Goal: Task Accomplishment & Management: Manage account settings

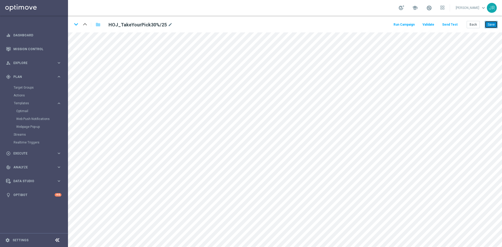
drag, startPoint x: 495, startPoint y: 21, endPoint x: 501, endPoint y: 26, distance: 8.1
click at [495, 21] on button "Save" at bounding box center [490, 24] width 13 height 7
click at [495, 24] on button "Save" at bounding box center [490, 24] width 13 height 7
click at [489, 25] on button "Save" at bounding box center [490, 24] width 13 height 7
drag, startPoint x: 494, startPoint y: 24, endPoint x: 491, endPoint y: 32, distance: 8.3
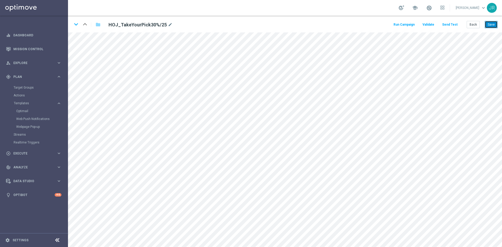
click at [494, 24] on button "Save" at bounding box center [490, 24] width 13 height 7
click at [454, 25] on button "Send Test" at bounding box center [449, 24] width 17 height 7
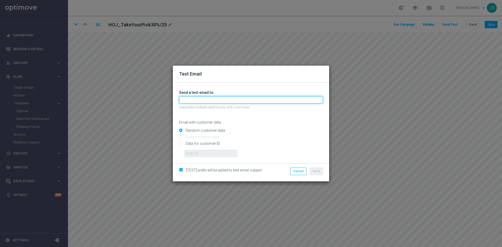
drag, startPoint x: 207, startPoint y: 99, endPoint x: 181, endPoint y: 103, distance: 26.4
click at [207, 99] on input "text" at bounding box center [251, 99] width 144 height 7
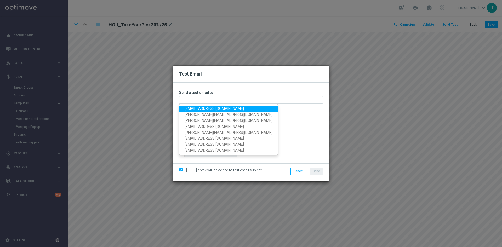
drag, startPoint x: 188, startPoint y: 109, endPoint x: 202, endPoint y: 111, distance: 14.5
click at [188, 109] on link "[EMAIL_ADDRESS][DOMAIN_NAME]" at bounding box center [228, 109] width 98 height 6
type input "[EMAIL_ADDRESS][DOMAIN_NAME]"
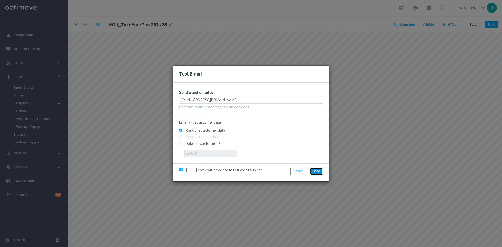
click at [312, 170] on button "Send" at bounding box center [316, 170] width 13 height 7
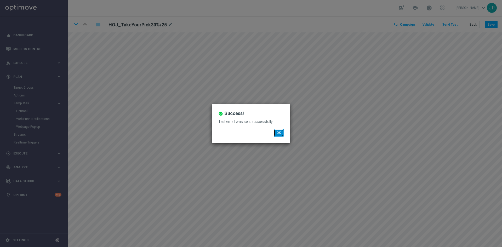
drag, startPoint x: 281, startPoint y: 132, endPoint x: 279, endPoint y: 130, distance: 3.1
click at [281, 132] on button "OK" at bounding box center [279, 132] width 10 height 7
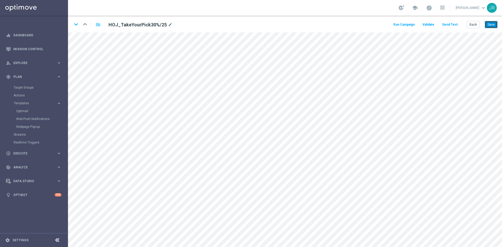
click at [488, 26] on button "Save" at bounding box center [490, 24] width 13 height 7
drag, startPoint x: 77, startPoint y: 23, endPoint x: 113, endPoint y: 65, distance: 55.2
click at [77, 23] on icon "keyboard_arrow_down" at bounding box center [76, 24] width 8 height 8
click at [493, 25] on button "Save" at bounding box center [490, 24] width 13 height 7
click at [491, 24] on button "Save" at bounding box center [490, 24] width 13 height 7
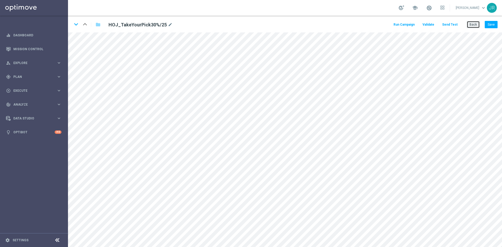
click at [472, 24] on button "Back" at bounding box center [472, 24] width 13 height 7
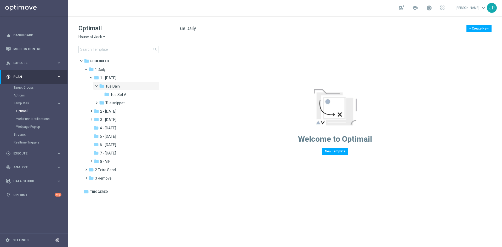
click at [97, 38] on span "House of Jack" at bounding box center [90, 36] width 24 height 5
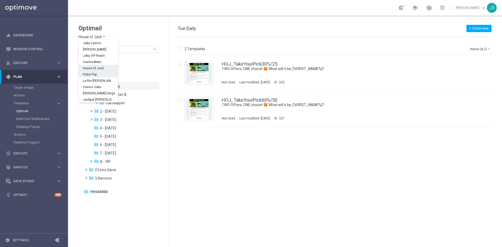
click at [95, 77] on div "Pokie Pop" at bounding box center [98, 74] width 39 height 6
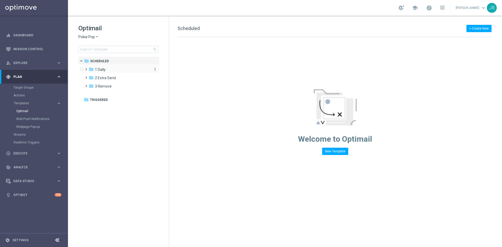
click at [108, 70] on div "folder 1 Daily" at bounding box center [119, 70] width 60 height 6
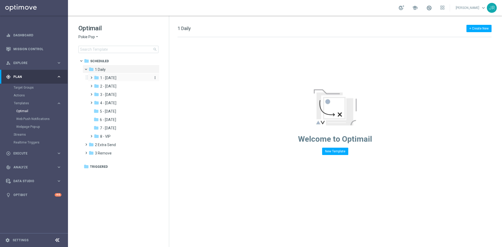
click at [111, 78] on span "1 - Tuesday" at bounding box center [108, 78] width 16 height 5
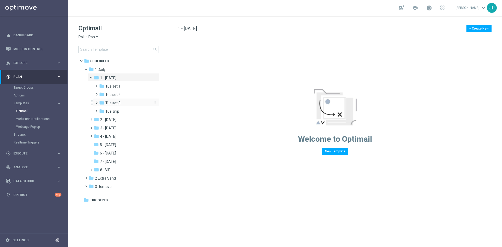
click at [123, 102] on div "folder Tue set 3" at bounding box center [124, 103] width 51 height 6
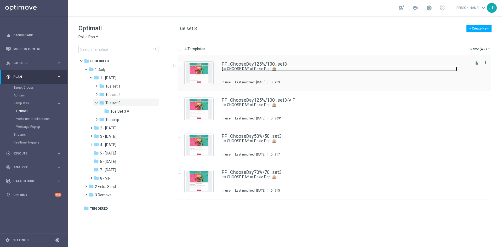
click at [258, 68] on link "It’s CHOOSE DAY at Pokie Pop! 🎰" at bounding box center [339, 68] width 235 height 5
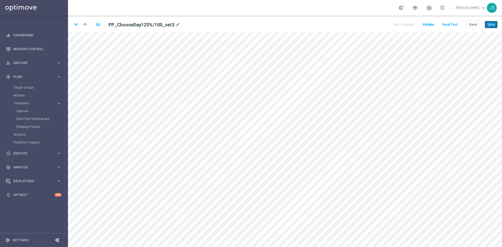
click at [489, 25] on button "Save" at bounding box center [490, 24] width 13 height 7
click at [451, 25] on button "Send Test" at bounding box center [449, 24] width 17 height 7
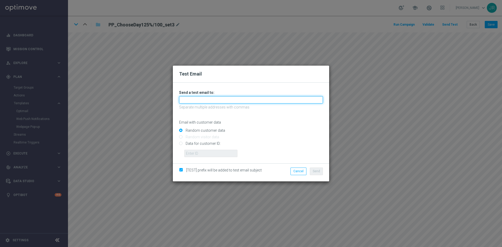
click at [188, 99] on input "text" at bounding box center [251, 99] width 144 height 7
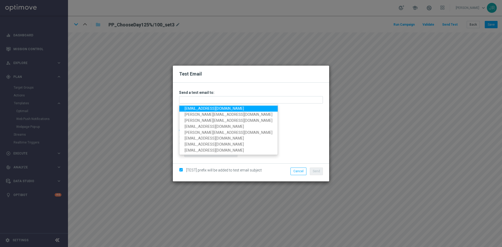
drag, startPoint x: 189, startPoint y: 106, endPoint x: 197, endPoint y: 133, distance: 27.9
click at [189, 106] on link "[EMAIL_ADDRESS][DOMAIN_NAME]" at bounding box center [228, 109] width 98 height 6
type input "testingalltesting@gmail.com"
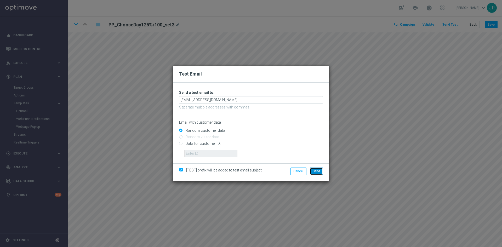
click at [312, 173] on button "Send" at bounding box center [316, 170] width 13 height 7
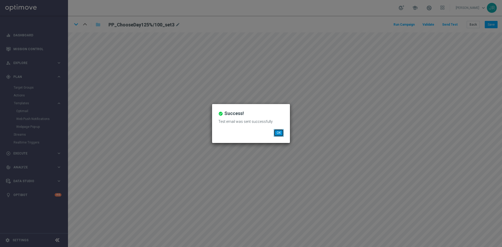
drag, startPoint x: 276, startPoint y: 133, endPoint x: 254, endPoint y: 160, distance: 34.4
click at [276, 133] on button "OK" at bounding box center [279, 132] width 10 height 7
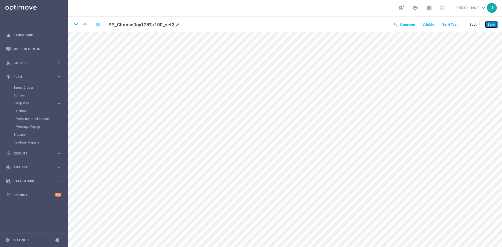
click at [489, 24] on button "Save" at bounding box center [490, 24] width 13 height 7
click at [79, 26] on icon "keyboard_arrow_down" at bounding box center [76, 24] width 8 height 8
click at [493, 23] on button "Save" at bounding box center [490, 24] width 13 height 7
click at [76, 24] on icon "keyboard_arrow_down" at bounding box center [76, 24] width 8 height 8
click at [490, 27] on button "Save" at bounding box center [490, 24] width 13 height 7
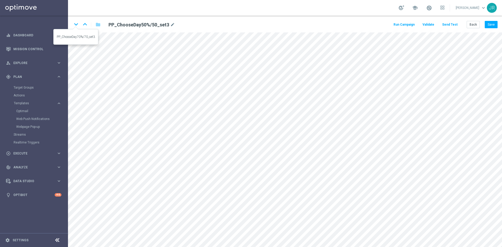
drag, startPoint x: 76, startPoint y: 24, endPoint x: 79, endPoint y: 30, distance: 6.8
click at [76, 24] on icon "keyboard_arrow_down" at bounding box center [76, 24] width 8 height 8
click at [494, 26] on button "Save" at bounding box center [490, 24] width 13 height 7
click at [493, 25] on button "Save" at bounding box center [490, 24] width 13 height 7
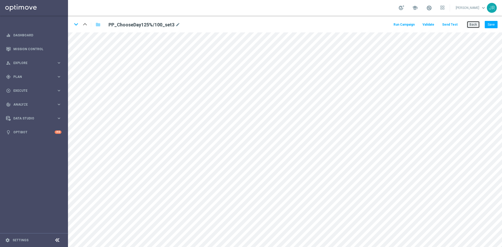
click at [471, 24] on button "Back" at bounding box center [472, 24] width 13 height 7
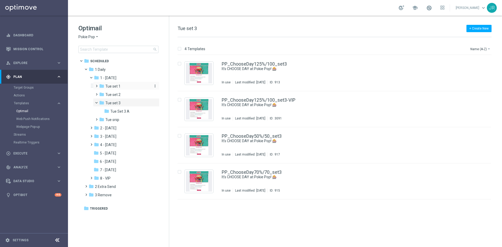
click at [115, 86] on span "Tue set 1" at bounding box center [112, 86] width 15 height 5
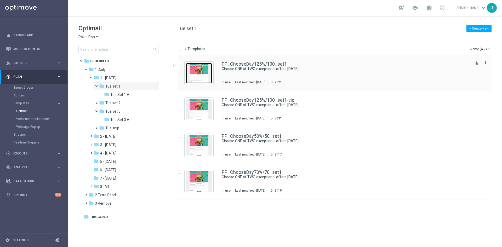
click at [201, 77] on img "Press SPACE to select this row." at bounding box center [199, 73] width 26 height 20
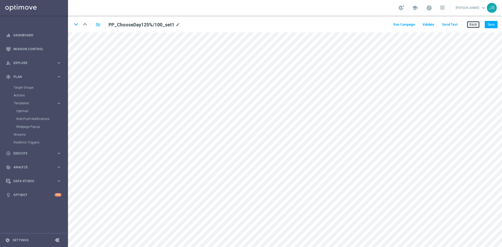
click at [476, 24] on button "Back" at bounding box center [472, 24] width 13 height 7
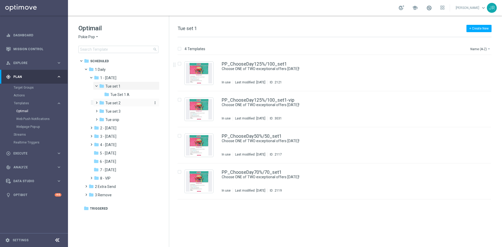
click at [117, 103] on span "Tue set 2" at bounding box center [112, 103] width 15 height 5
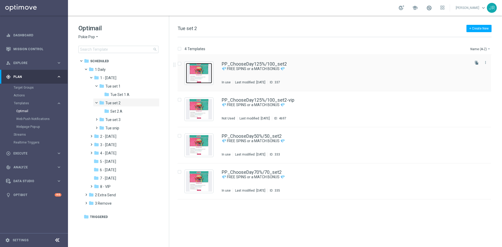
click at [195, 73] on img "Press SPACE to select this row." at bounding box center [199, 73] width 26 height 20
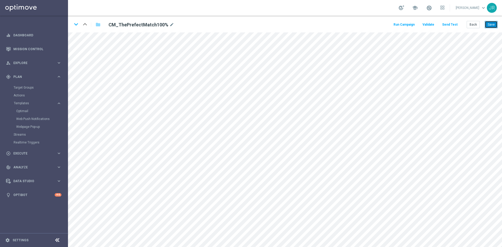
click at [490, 25] on button "Save" at bounding box center [490, 24] width 13 height 7
click at [449, 24] on button "Send Test" at bounding box center [449, 24] width 17 height 7
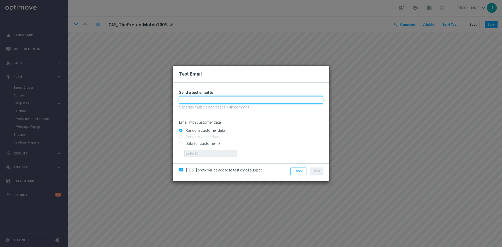
click at [218, 101] on input "text" at bounding box center [251, 99] width 144 height 7
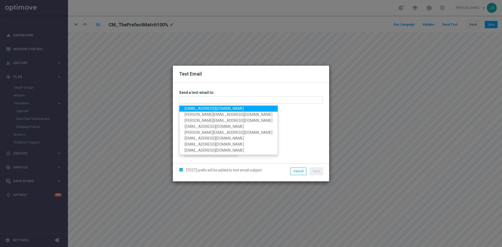
drag, startPoint x: 190, startPoint y: 110, endPoint x: 200, endPoint y: 113, distance: 10.8
click at [190, 110] on link "[EMAIL_ADDRESS][DOMAIN_NAME]" at bounding box center [228, 109] width 98 height 6
type input "[EMAIL_ADDRESS][DOMAIN_NAME]"
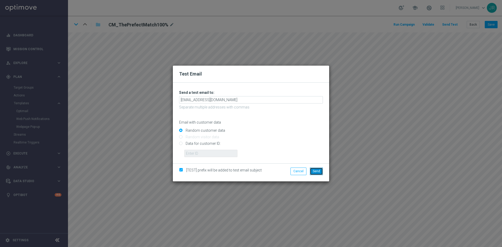
drag, startPoint x: 320, startPoint y: 171, endPoint x: 322, endPoint y: 177, distance: 5.7
click at [319, 172] on span "Send" at bounding box center [315, 171] width 7 height 4
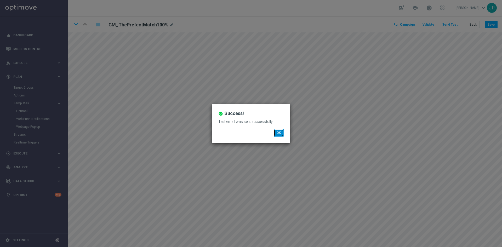
click at [281, 135] on button "OK" at bounding box center [279, 132] width 10 height 7
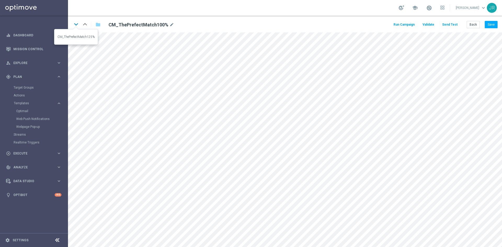
click at [76, 24] on icon "keyboard_arrow_down" at bounding box center [76, 24] width 8 height 8
click at [492, 22] on button "Save" at bounding box center [490, 24] width 13 height 7
click at [76, 24] on icon "keyboard_arrow_down" at bounding box center [76, 24] width 8 height 8
click at [490, 26] on button "Save" at bounding box center [490, 24] width 13 height 7
click at [75, 24] on icon "keyboard_arrow_down" at bounding box center [76, 24] width 8 height 8
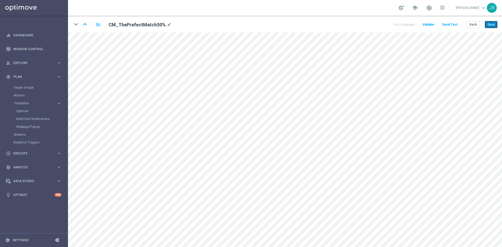
drag, startPoint x: 493, startPoint y: 25, endPoint x: 489, endPoint y: 28, distance: 4.9
click at [493, 25] on button "Save" at bounding box center [490, 24] width 13 height 7
click at [488, 27] on button "Save" at bounding box center [490, 24] width 13 height 7
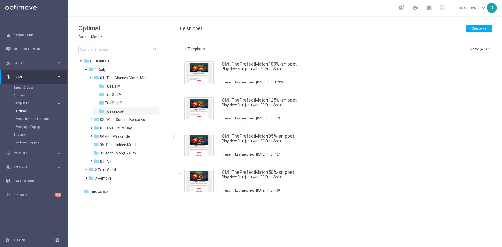
click at [78, 37] on div "Optimail Casino-Mate arrow_drop_down × Casino-Mate search folder 1 Folder folde…" at bounding box center [118, 52] width 101 height 72
drag, startPoint x: 79, startPoint y: 37, endPoint x: 79, endPoint y: 40, distance: 2.9
click at [79, 40] on div "Optimail Casino-Mate arrow_drop_down × Casino-Mate search" at bounding box center [123, 38] width 90 height 29
click at [92, 33] on div "Optimail Casino-Mate arrow_drop_down × Casino-Mate search" at bounding box center [123, 38] width 90 height 29
click at [92, 36] on span "Casino-Mate" at bounding box center [88, 36] width 21 height 5
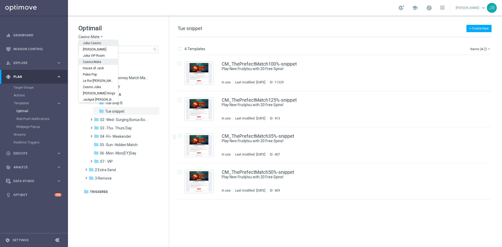
click at [0, 0] on span "Joka Casino" at bounding box center [0, 0] width 0 height 0
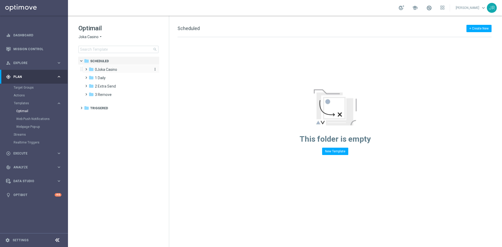
click at [109, 69] on span "0Joka Casino" at bounding box center [106, 69] width 22 height 5
click at [109, 79] on span "1- Daily" at bounding box center [106, 78] width 12 height 5
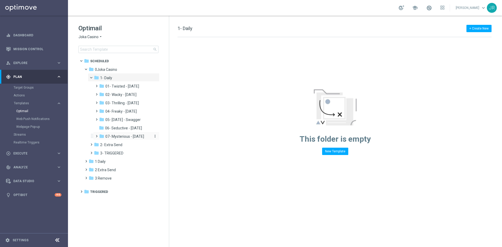
click at [128, 138] on span "07- Mysterious - Monday" at bounding box center [124, 136] width 39 height 5
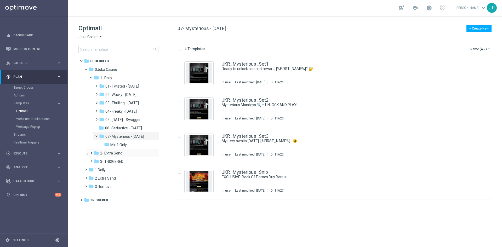
click at [106, 155] on span "2- Extra Send" at bounding box center [111, 153] width 22 height 5
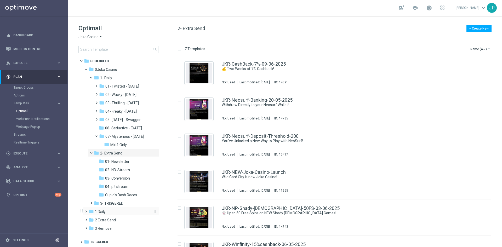
click at [106, 214] on div "folder 1 Daily" at bounding box center [119, 212] width 60 height 6
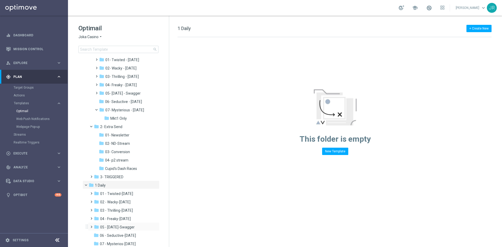
scroll to position [58, 0]
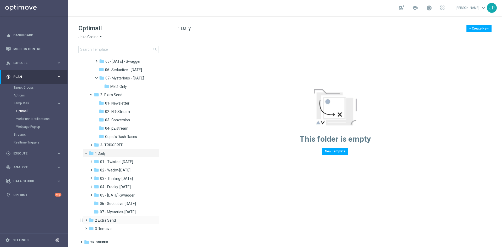
click at [100, 216] on div "folder 2 Extra Send more_vert" at bounding box center [121, 220] width 77 height 8
click at [99, 217] on div "folder 2 Extra Send" at bounding box center [119, 220] width 60 height 6
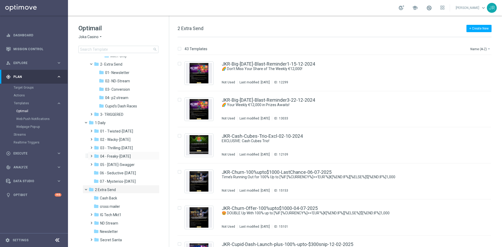
scroll to position [111, 0]
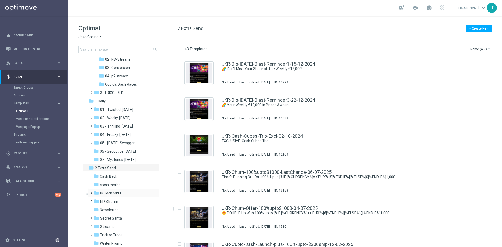
click at [124, 191] on div "folder IG Tech Mkt1" at bounding box center [122, 193] width 56 height 6
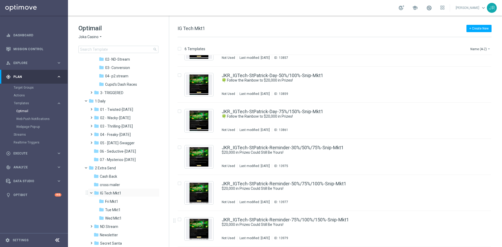
scroll to position [6, 0]
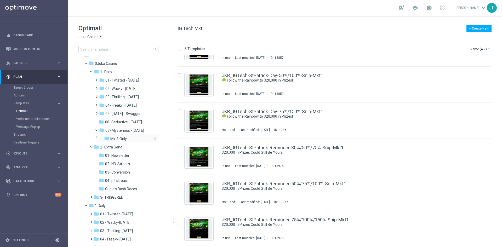
click at [118, 138] on span "Mkt1 Only" at bounding box center [118, 138] width 16 height 5
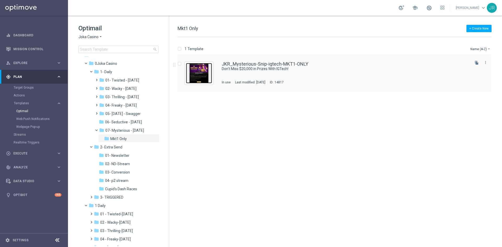
click at [205, 73] on img "Press SPACE to select this row." at bounding box center [199, 73] width 26 height 20
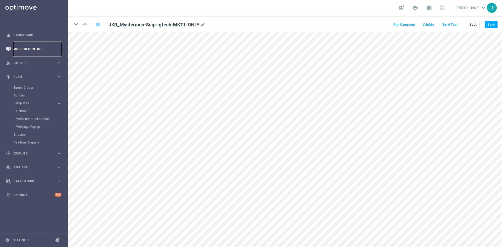
click at [27, 50] on link "Mission Control" at bounding box center [37, 49] width 48 height 14
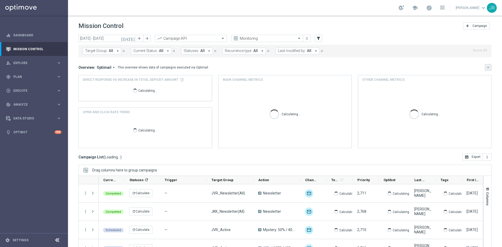
click at [486, 68] on icon "keyboard_arrow_down" at bounding box center [488, 68] width 4 height 4
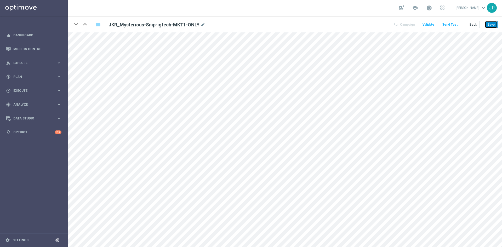
click at [490, 25] on button "Save" at bounding box center [490, 24] width 13 height 7
click at [492, 27] on button "Save" at bounding box center [490, 24] width 13 height 7
click at [490, 27] on button "Save" at bounding box center [490, 24] width 13 height 7
drag, startPoint x: 475, startPoint y: 22, endPoint x: 367, endPoint y: 24, distance: 107.9
click at [475, 22] on button "Back" at bounding box center [472, 24] width 13 height 7
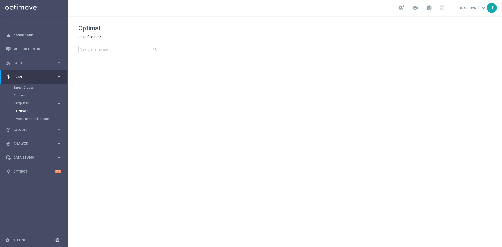
click at [88, 39] on span "Joka Casino" at bounding box center [88, 36] width 20 height 5
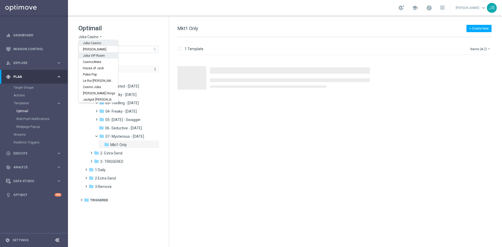
click at [0, 0] on span "Joka VIP Room" at bounding box center [0, 0] width 0 height 0
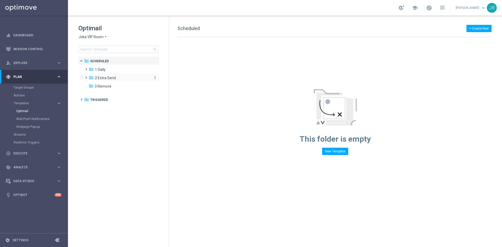
click at [105, 78] on span "2 Extra Send" at bounding box center [105, 78] width 21 height 5
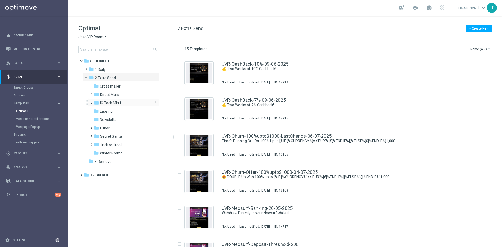
click at [103, 102] on span "IG Tech Mkt1" at bounding box center [110, 103] width 21 height 5
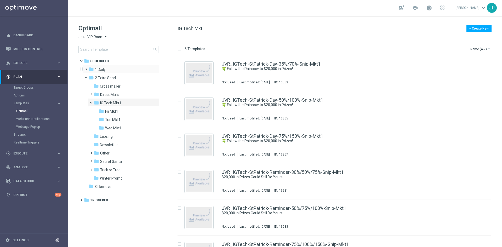
click at [100, 73] on div "folder 1 Daily more_vert" at bounding box center [121, 69] width 77 height 8
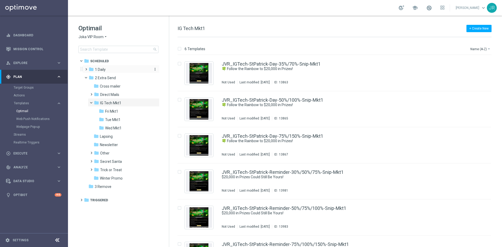
click at [102, 70] on span "1 Daily" at bounding box center [100, 69] width 11 height 5
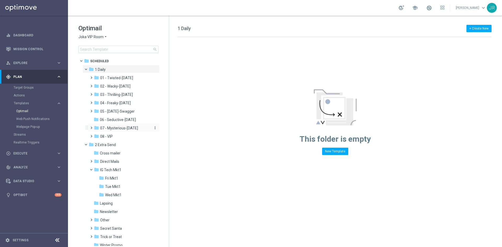
click at [119, 129] on span "07 - Mysterious-Monday" at bounding box center [119, 128] width 38 height 5
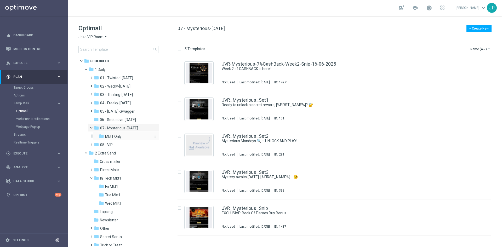
click at [117, 135] on span "Mkt1 Only" at bounding box center [113, 136] width 16 height 5
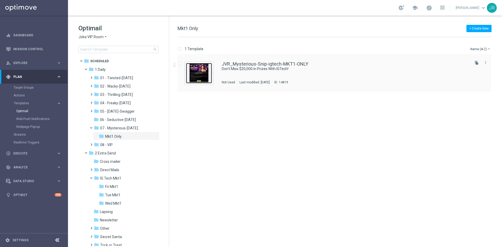
click at [200, 69] on img "Press SPACE to select this row." at bounding box center [199, 73] width 26 height 20
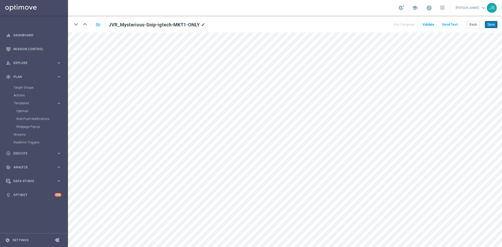
click at [494, 23] on button "Save" at bounding box center [490, 24] width 13 height 7
click at [491, 24] on button "Save" at bounding box center [490, 24] width 13 height 7
click at [202, 22] on icon "mode_edit" at bounding box center [203, 25] width 5 height 6
click at [175, 27] on input "JVR_Mysterious-Snip-igtech-MKT1-ONLY" at bounding box center [170, 24] width 130 height 7
drag, startPoint x: 176, startPoint y: 25, endPoint x: 132, endPoint y: 24, distance: 44.2
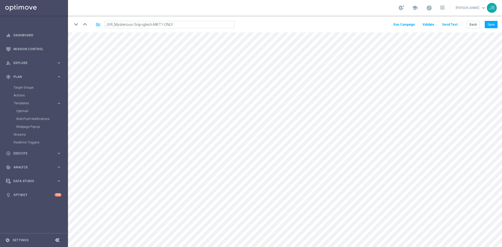
click at [132, 24] on input "JVR_Mysterious-Snip-igtech-MKT1-ONLY" at bounding box center [170, 24] width 130 height 7
click at [489, 22] on button "Save" at bounding box center [490, 24] width 13 height 7
click at [490, 25] on button "Save" at bounding box center [490, 24] width 13 height 7
click at [75, 25] on icon "keyboard_arrow_down" at bounding box center [76, 24] width 8 height 8
click at [492, 25] on button "Save" at bounding box center [490, 24] width 13 height 7
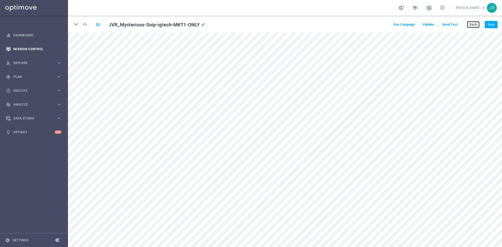
drag, startPoint x: 473, startPoint y: 25, endPoint x: 56, endPoint y: 48, distance: 417.6
click at [473, 25] on button "Back" at bounding box center [472, 24] width 13 height 7
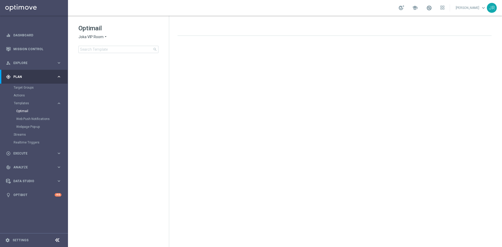
click at [81, 38] on span "Joka VIP Room" at bounding box center [90, 36] width 25 height 5
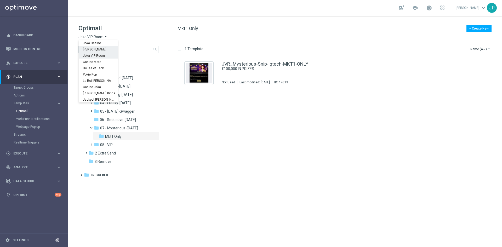
click at [0, 0] on span "King Johnnie" at bounding box center [0, 0] width 0 height 0
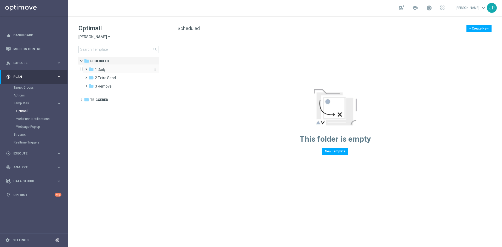
click at [102, 71] on span "1 Daily" at bounding box center [100, 69] width 11 height 5
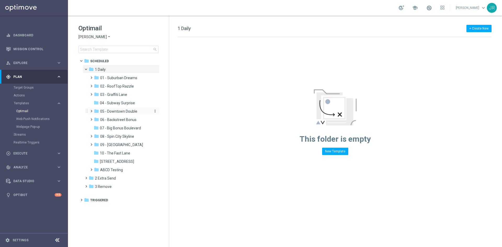
click at [117, 113] on span "05 - Downtown Double" at bounding box center [118, 111] width 37 height 5
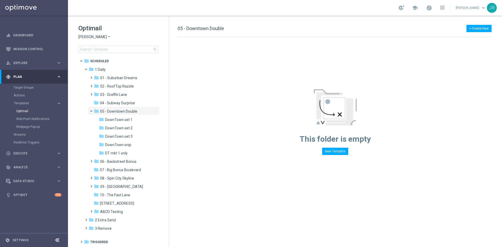
drag, startPoint x: 123, startPoint y: 154, endPoint x: 190, endPoint y: 154, distance: 67.9
click at [123, 154] on span "DT mkt 1 only" at bounding box center [116, 153] width 22 height 5
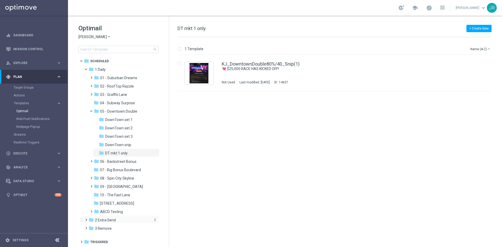
click at [108, 221] on span "2 Extra Send" at bounding box center [105, 220] width 21 height 5
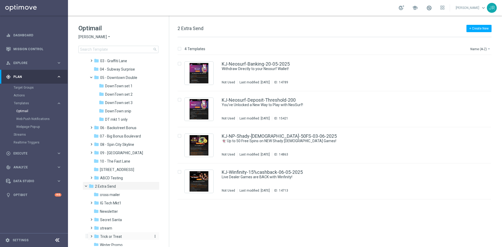
scroll to position [58, 0]
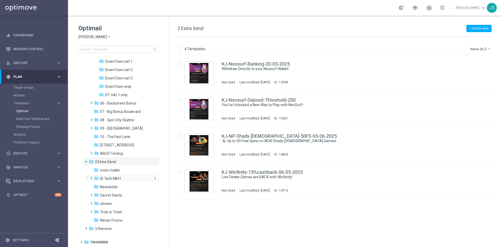
click at [115, 178] on span "IG Tech Mkt1" at bounding box center [110, 178] width 21 height 5
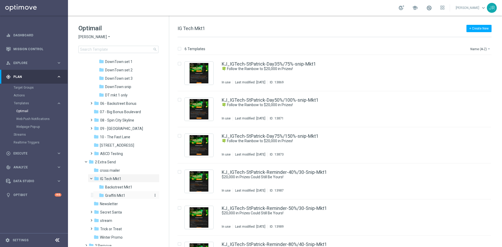
scroll to position [49, 0]
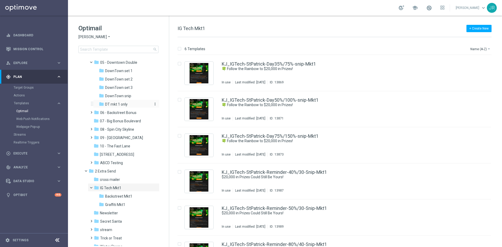
click at [113, 107] on div "folder DT mkt 1 only" at bounding box center [124, 104] width 51 height 6
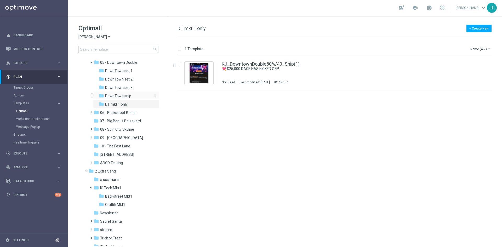
click at [113, 96] on span "DownTown snip" at bounding box center [118, 96] width 26 height 5
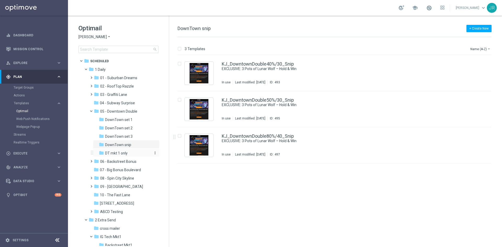
click at [123, 154] on span "DT mkt 1 only" at bounding box center [116, 153] width 22 height 5
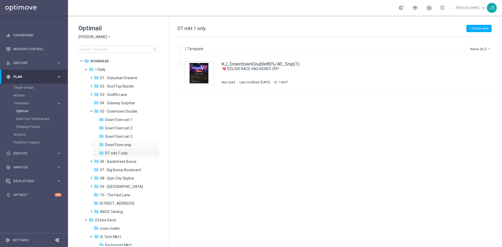
click at [125, 141] on div "folder DownTown snip more_vert" at bounding box center [126, 144] width 66 height 8
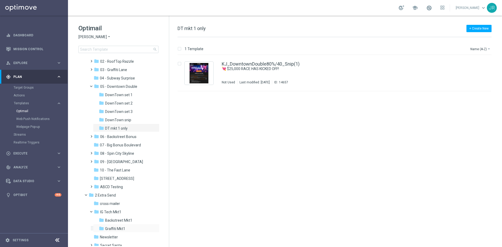
scroll to position [52, 0]
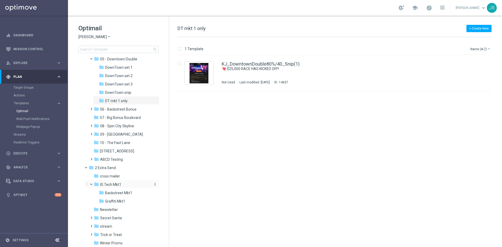
click at [153, 185] on icon "more_vert" at bounding box center [155, 184] width 4 height 4
click at [176, 185] on span "New Folder" at bounding box center [175, 185] width 16 height 4
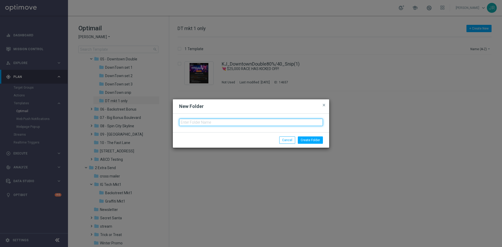
click at [183, 121] on input "text" at bounding box center [251, 122] width 144 height 7
type input "Downtown Mkt1"
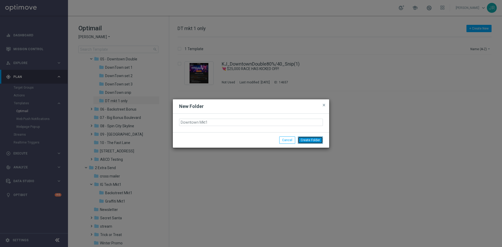
click at [309, 141] on button "Create Folder" at bounding box center [310, 139] width 25 height 7
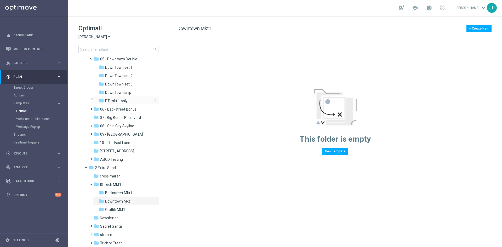
click at [116, 102] on span "DT mkt 1 only" at bounding box center [116, 100] width 22 height 5
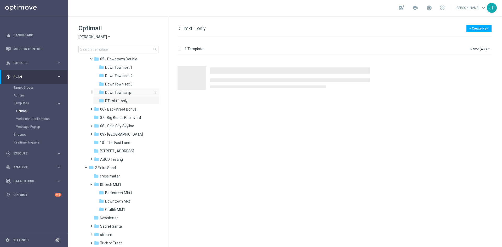
click at [122, 94] on span "DownTown snip" at bounding box center [118, 92] width 26 height 5
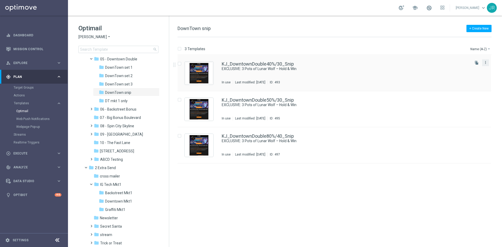
click at [484, 63] on icon "more_vert" at bounding box center [485, 62] width 4 height 4
click at [457, 76] on span "Copy To" at bounding box center [454, 76] width 11 height 4
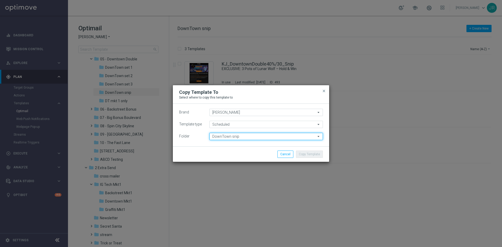
click at [237, 137] on input "DownTown snip" at bounding box center [265, 136] width 113 height 7
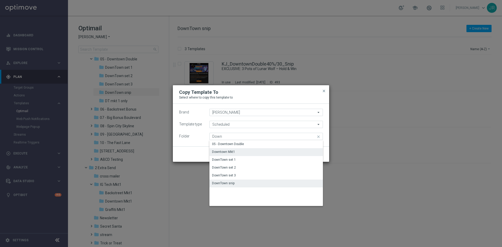
click at [240, 152] on div "Downtown Mkt1" at bounding box center [265, 151] width 113 height 7
type input "Downtown Mkt1"
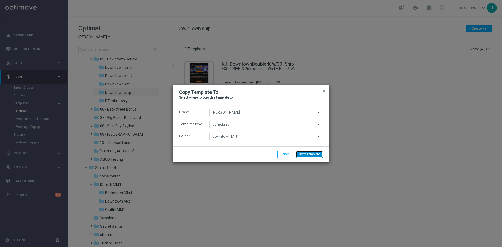
click at [315, 154] on button "Copy Template" at bounding box center [309, 153] width 27 height 7
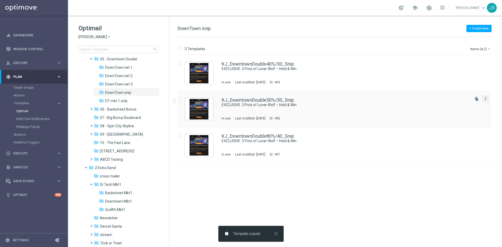
click at [484, 99] on icon "more_vert" at bounding box center [485, 98] width 4 height 4
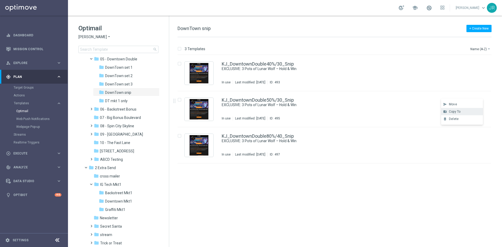
click at [453, 112] on span "Copy To" at bounding box center [454, 112] width 11 height 4
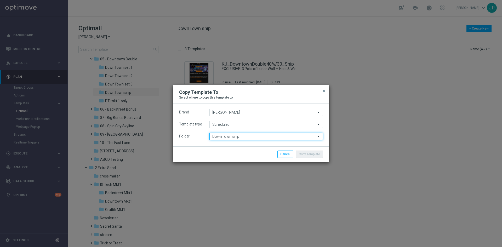
click at [218, 136] on input "DownTown snip" at bounding box center [265, 136] width 113 height 7
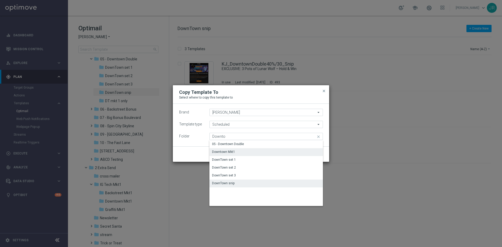
click at [239, 153] on div "Downtown Mkt1" at bounding box center [265, 151] width 113 height 7
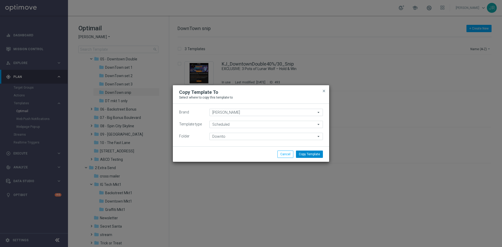
type input "Downtown Mkt1"
drag, startPoint x: 311, startPoint y: 154, endPoint x: 364, endPoint y: 154, distance: 53.6
click at [311, 154] on button "Copy Template" at bounding box center [309, 153] width 27 height 7
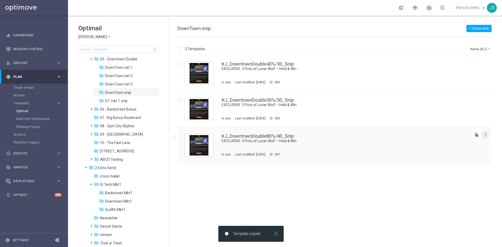
click at [487, 135] on icon "more_vert" at bounding box center [485, 134] width 4 height 4
click at [454, 147] on span "Copy To" at bounding box center [454, 148] width 11 height 4
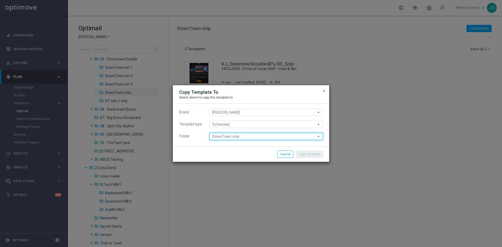
click at [240, 137] on input "DownTown snip" at bounding box center [265, 136] width 113 height 7
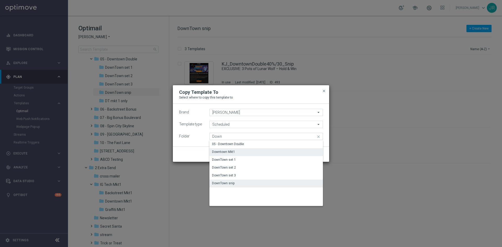
click at [247, 150] on div "Downtown Mkt1" at bounding box center [265, 151] width 113 height 7
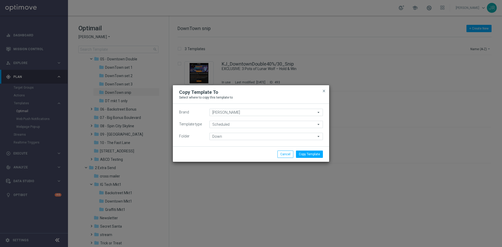
type input "Downtown Mkt1"
click at [314, 155] on button "Copy Template" at bounding box center [309, 153] width 27 height 7
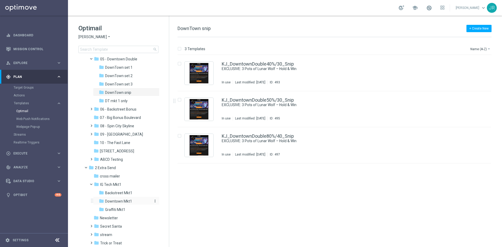
click at [133, 202] on div "folder Downtown Mkt1" at bounding box center [124, 201] width 51 height 6
click at [323, 81] on div "Not Used Last modified: Wednesday, August 20, 2025 ID: 15453" at bounding box center [345, 82] width 247 height 4
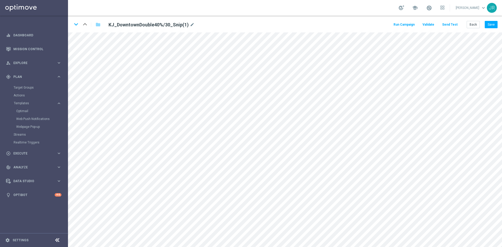
click at [187, 24] on div "KJ_DowntownDouble40%/30_Snip(1) mode_edit" at bounding box center [151, 25] width 86 height 6
click at [190, 24] on icon "mode_edit" at bounding box center [192, 25] width 5 height 6
click at [184, 24] on input "KJ_DowntownDouble40%/30_Snip(1)" at bounding box center [170, 24] width 130 height 7
drag, startPoint x: 179, startPoint y: 24, endPoint x: 153, endPoint y: 25, distance: 25.9
click at [153, 25] on input "KJ_DowntownDouble40%/30_Snip(1)" at bounding box center [170, 24] width 130 height 7
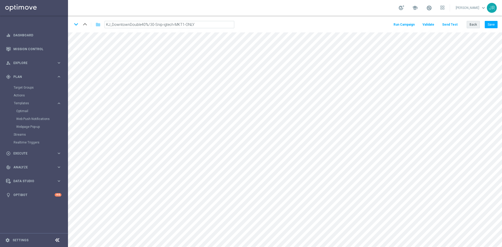
type input "KJ_DowntownDouble40%/30-Snip-igtech-MKT1-ONLY"
click at [471, 25] on button "Back" at bounding box center [472, 24] width 13 height 7
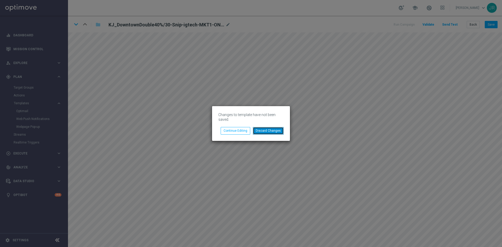
click at [261, 130] on button "Discard Changes" at bounding box center [268, 130] width 31 height 7
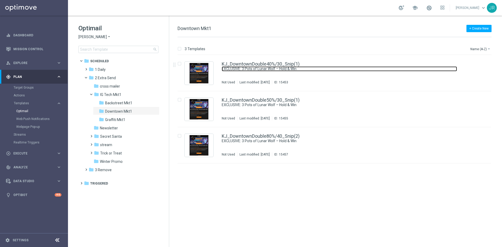
drag, startPoint x: 272, startPoint y: 67, endPoint x: 279, endPoint y: 127, distance: 61.3
click at [272, 67] on link "EXCLUSIVE: 3 Pots of Lunar Wolf – Hold & Win" at bounding box center [339, 68] width 235 height 5
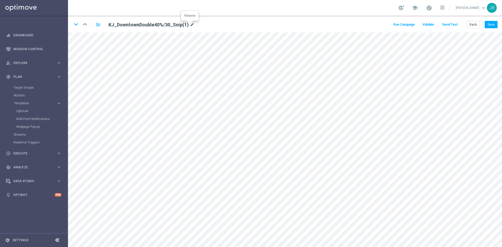
click at [190, 25] on icon "mode_edit" at bounding box center [192, 25] width 5 height 6
click at [168, 24] on input "KJ_DowntownDouble40%/30_Snip(1)" at bounding box center [170, 24] width 130 height 7
drag, startPoint x: 169, startPoint y: 24, endPoint x: 154, endPoint y: 25, distance: 14.7
click at [154, 25] on input "KJ_DowntownDouble40%/30_Snip(1)" at bounding box center [170, 24] width 130 height 7
click at [178, 24] on input "KJ_DowntownDouble40%/30_Snip(1)" at bounding box center [170, 24] width 130 height 7
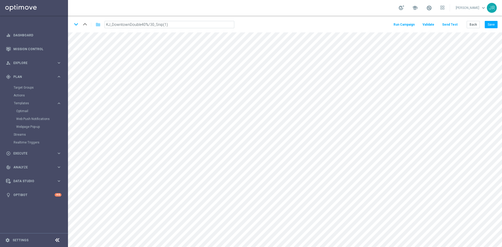
drag, startPoint x: 176, startPoint y: 24, endPoint x: 153, endPoint y: 26, distance: 22.4
click at [153, 26] on input "KJ_DowntownDouble40%/30_Snip(1)" at bounding box center [170, 24] width 130 height 7
type input "KJ_DowntownDouble40%/30-Snip-igtech-MKT1-ONLY"
click at [493, 25] on button "Save" at bounding box center [490, 24] width 13 height 7
click at [76, 25] on icon "keyboard_arrow_down" at bounding box center [76, 24] width 8 height 8
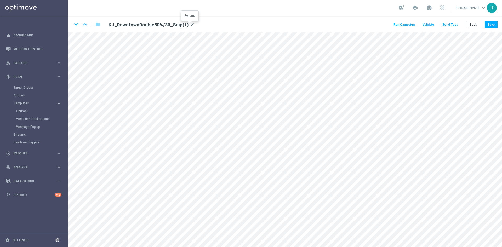
click at [191, 22] on icon "mode_edit" at bounding box center [192, 25] width 5 height 6
click at [169, 27] on input "KJ_DowntownDouble50%/30_Snip(1)" at bounding box center [170, 24] width 130 height 7
drag, startPoint x: 171, startPoint y: 25, endPoint x: 153, endPoint y: 24, distance: 17.8
click at [153, 24] on input "KJ_DowntownDouble50%/30_Snip(1)" at bounding box center [170, 24] width 130 height 7
type input "KJ_DowntownDouble50%/30-Snip-igtech-MKT1-ONLY"
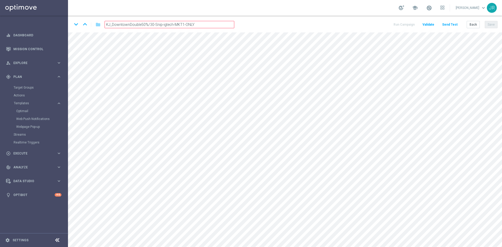
click at [487, 26] on button "Save" at bounding box center [490, 24] width 13 height 7
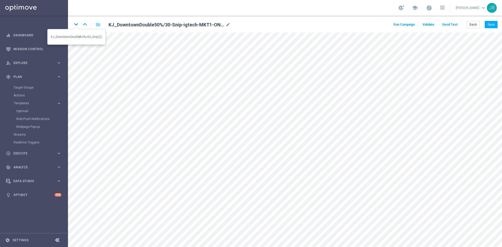
click at [74, 23] on icon "keyboard_arrow_down" at bounding box center [76, 24] width 8 height 8
click at [190, 24] on icon "mode_edit" at bounding box center [192, 25] width 5 height 6
click at [171, 26] on input "KJ_DowntownDouble80%/40_Snip(2)" at bounding box center [170, 24] width 130 height 7
click at [190, 25] on icon "mode_edit" at bounding box center [192, 25] width 5 height 6
click at [173, 24] on input "KJ_DowntownDouble80%/40_Snip(2)" at bounding box center [170, 24] width 130 height 7
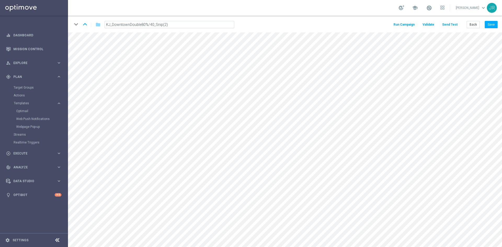
drag, startPoint x: 173, startPoint y: 24, endPoint x: 155, endPoint y: 26, distance: 18.3
click at [155, 26] on input "KJ_DowntownDouble80%/40_Snip(2)" at bounding box center [170, 24] width 130 height 7
click at [167, 24] on input "KJ_DowntownDouble80%/40_Snip(2)" at bounding box center [170, 24] width 130 height 7
drag, startPoint x: 168, startPoint y: 25, endPoint x: 153, endPoint y: 25, distance: 15.2
click at [153, 25] on input "KJ_DowntownDouble80%/40_Snip(2)" at bounding box center [170, 24] width 130 height 7
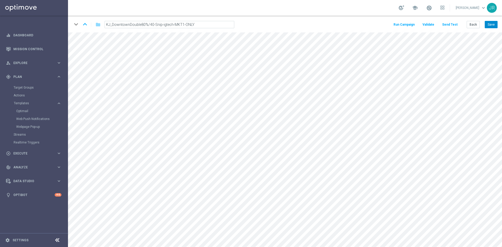
type input "KJ_DowntownDouble80%/40-Snip-igtech-MKT1-ONLY"
click at [489, 25] on button "Save" at bounding box center [490, 24] width 13 height 7
click at [472, 23] on button "Back" at bounding box center [472, 24] width 13 height 7
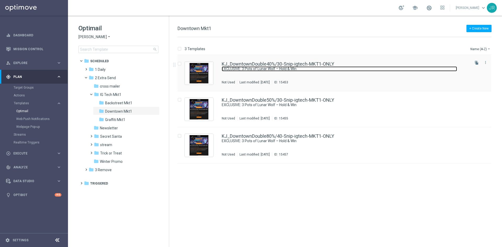
click at [259, 70] on link "EXCLUSIVE: 3 Pots of Lunar Wolf – Hold & Win" at bounding box center [339, 68] width 235 height 5
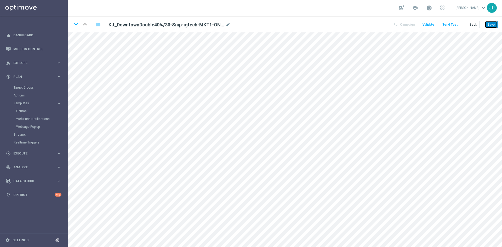
click at [492, 23] on button "Save" at bounding box center [490, 24] width 13 height 7
click at [227, 25] on icon "mode_edit" at bounding box center [227, 25] width 5 height 6
click at [207, 26] on input "KJ_DowntownDouble40%/30-Snip-igtech-MKT1-ONLY" at bounding box center [170, 24] width 130 height 7
drag, startPoint x: 207, startPoint y: 26, endPoint x: 154, endPoint y: 25, distance: 52.5
click at [154, 25] on input "KJ_DowntownDouble40%/30-Snip-igtech-MKT1-ONLY" at bounding box center [170, 24] width 130 height 7
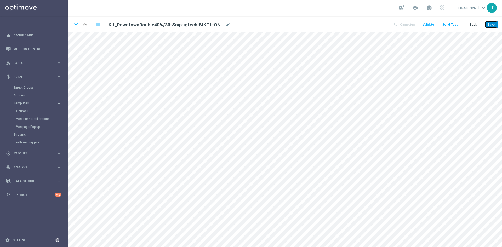
click at [490, 23] on button "Save" at bounding box center [490, 24] width 13 height 7
click at [490, 25] on button "Save" at bounding box center [490, 24] width 13 height 7
click at [468, 26] on button "Back" at bounding box center [472, 24] width 13 height 7
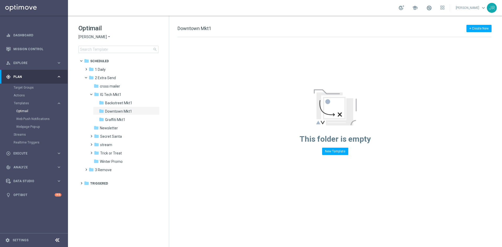
click at [85, 38] on span "[PERSON_NAME]" at bounding box center [92, 36] width 28 height 5
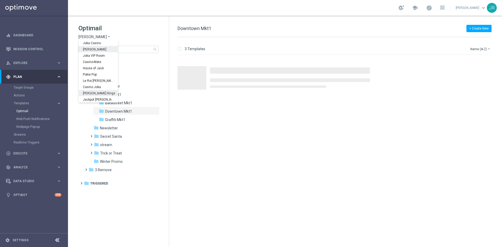
click at [0, 0] on span "Johnnie Kash Kings" at bounding box center [0, 0] width 0 height 0
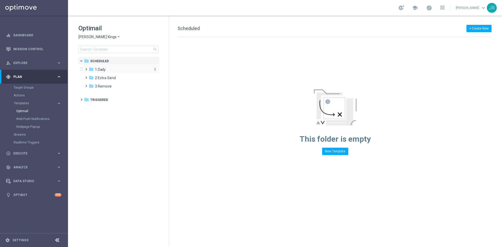
click at [103, 70] on span "1 Daily" at bounding box center [100, 69] width 11 height 5
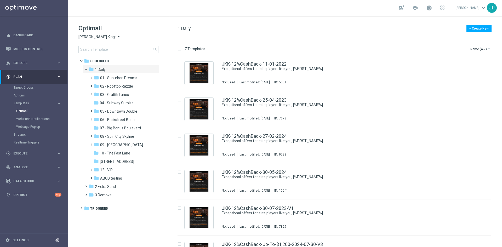
drag, startPoint x: 118, startPoint y: 111, endPoint x: 166, endPoint y: 120, distance: 48.7
click at [119, 111] on span "05 - Downtown Double" at bounding box center [118, 111] width 37 height 5
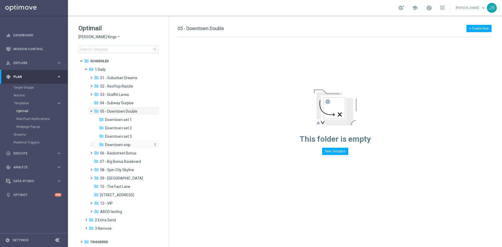
click at [131, 147] on div "folder Downtown snip" at bounding box center [124, 145] width 51 height 6
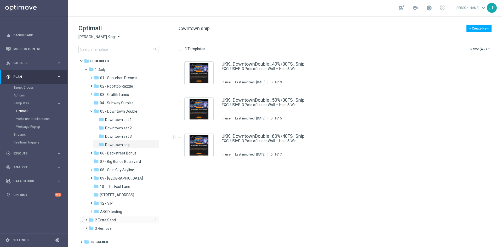
click at [108, 218] on span "2 Extra Send" at bounding box center [105, 220] width 21 height 5
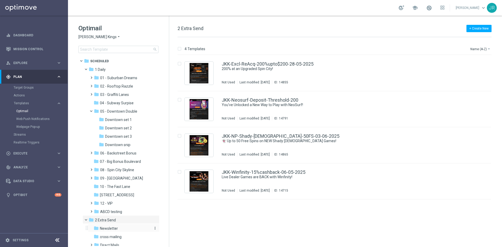
scroll to position [67, 0]
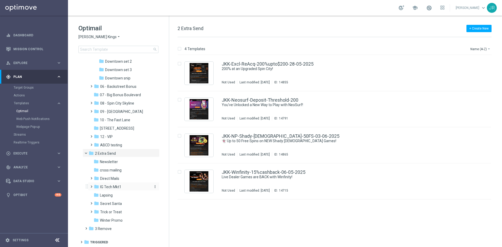
click at [119, 186] on span "IG Tech Mkt1" at bounding box center [110, 186] width 21 height 5
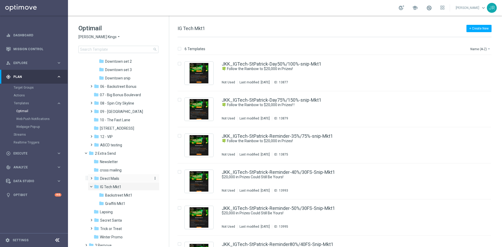
scroll to position [40, 0]
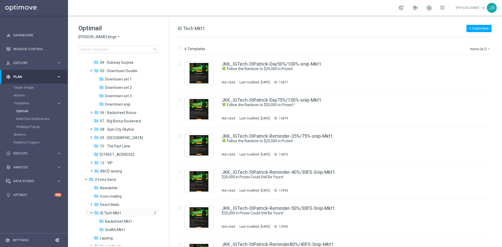
click at [154, 212] on icon "more_vert" at bounding box center [155, 213] width 4 height 4
click at [171, 193] on span "New Folder" at bounding box center [175, 192] width 16 height 4
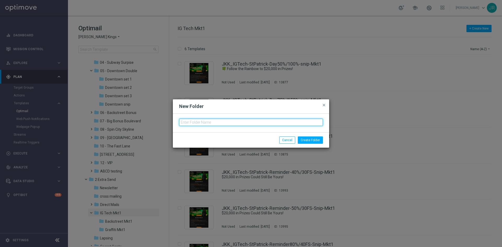
click at [186, 124] on input "text" at bounding box center [251, 122] width 144 height 7
type input "Downtown D Mkt1"
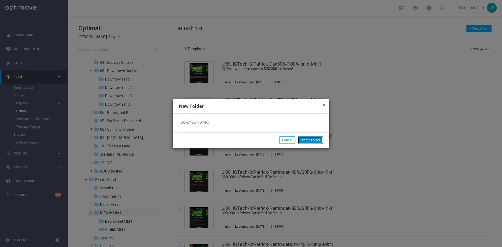
click at [310, 141] on button "Create Folder" at bounding box center [310, 139] width 25 height 7
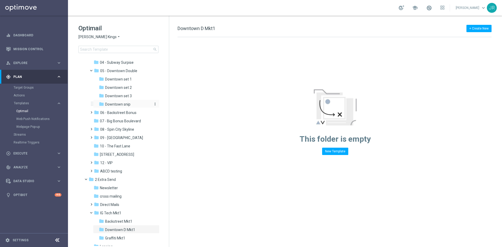
click at [126, 103] on span "Downtown snip" at bounding box center [117, 104] width 25 height 5
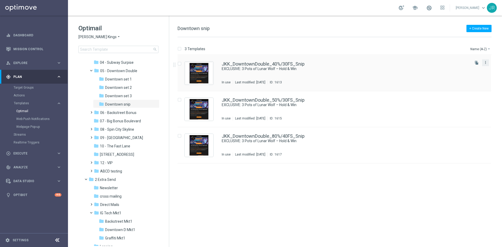
click at [485, 64] on icon "more_vert" at bounding box center [485, 62] width 4 height 4
click at [454, 76] on span "Copy To" at bounding box center [454, 76] width 11 height 4
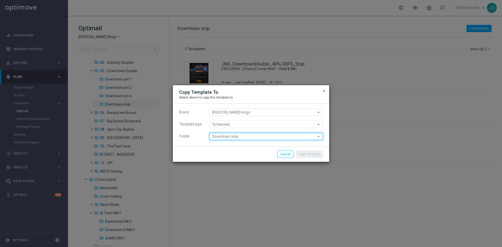
click at [231, 137] on input "Downtown snip" at bounding box center [265, 136] width 113 height 7
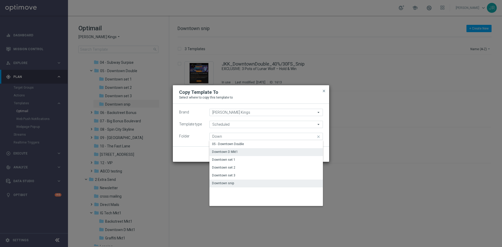
click at [231, 148] on div "Downtown D Mkt1" at bounding box center [265, 151] width 113 height 7
type input "Downtown D Mkt1"
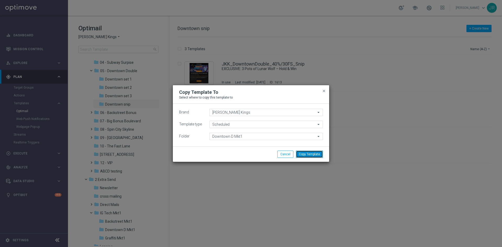
click at [315, 156] on button "Copy Template" at bounding box center [309, 153] width 27 height 7
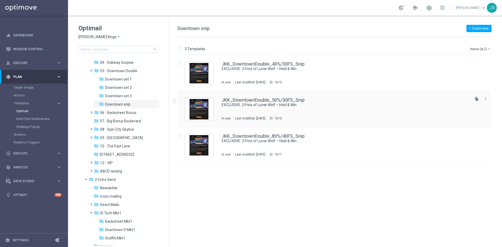
drag, startPoint x: 485, startPoint y: 100, endPoint x: 484, endPoint y: 109, distance: 10.0
click at [485, 100] on icon "more_vert" at bounding box center [485, 98] width 4 height 4
click at [453, 112] on span "Copy To" at bounding box center [454, 112] width 11 height 4
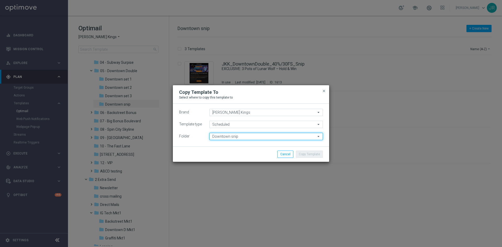
click at [243, 137] on input "Downtown snip" at bounding box center [265, 136] width 113 height 7
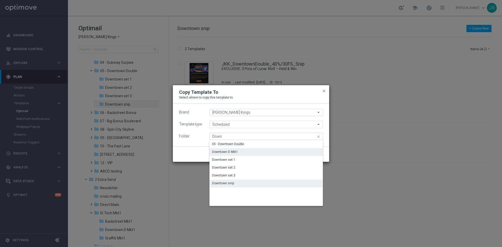
click at [242, 152] on div "Downtown D Mkt1" at bounding box center [265, 151] width 113 height 7
type input "Downtown D Mkt1"
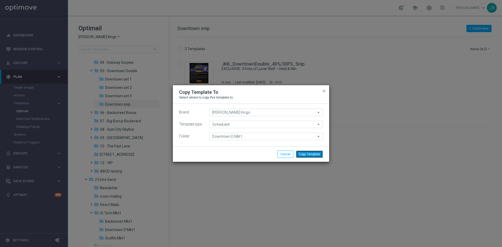
click at [309, 152] on button "Copy Template" at bounding box center [309, 153] width 27 height 7
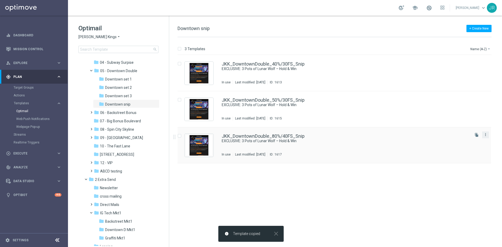
click at [484, 136] on icon "more_vert" at bounding box center [485, 134] width 4 height 4
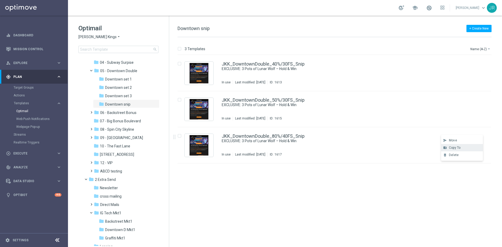
click at [452, 148] on span "Copy To" at bounding box center [454, 148] width 11 height 4
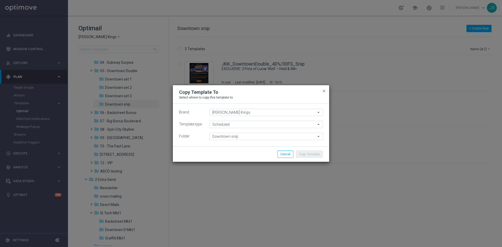
click at [320, 139] on icon "arrow_drop_down" at bounding box center [318, 136] width 5 height 7
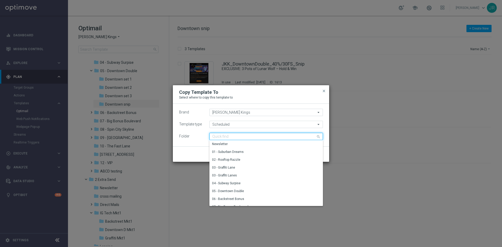
click at [217, 135] on input at bounding box center [265, 136] width 113 height 7
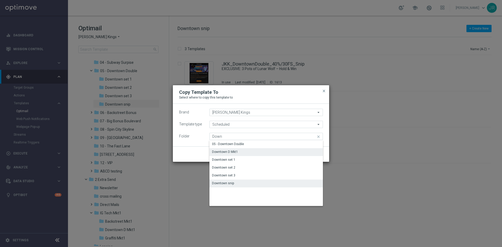
click at [255, 151] on div "Downtown D Mkt1" at bounding box center [265, 151] width 113 height 7
type input "Downtown D Mkt1"
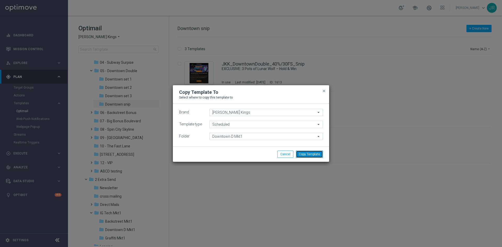
click at [311, 154] on button "Copy Template" at bounding box center [309, 153] width 27 height 7
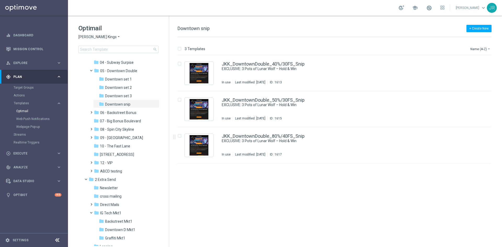
drag, startPoint x: 135, startPoint y: 230, endPoint x: 305, endPoint y: 176, distance: 178.6
click at [135, 230] on div "folder Downtown D Mkt1" at bounding box center [124, 230] width 51 height 6
click at [273, 80] on div "JKK_DowntownDouble_40%/30FS_Snip(1) EXCLUSIVE: 3 Pots of Lunar Wolf – Hold & Wi…" at bounding box center [345, 73] width 247 height 23
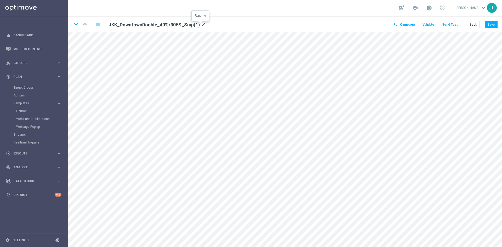
click at [201, 25] on icon "mode_edit" at bounding box center [203, 25] width 5 height 6
click at [182, 23] on input "JKK_DowntownDouble_40%/30FS_Snip(1)" at bounding box center [170, 24] width 130 height 7
drag, startPoint x: 176, startPoint y: 26, endPoint x: 161, endPoint y: 24, distance: 15.4
click at [161, 24] on input "JKK_DowntownDouble_40%/30FS_Snip(1)" at bounding box center [170, 24] width 130 height 7
click at [161, 25] on input "JKK_DowntownDouble_40%/30FSSnip-igtech-MKT1-ONLY" at bounding box center [170, 24] width 130 height 7
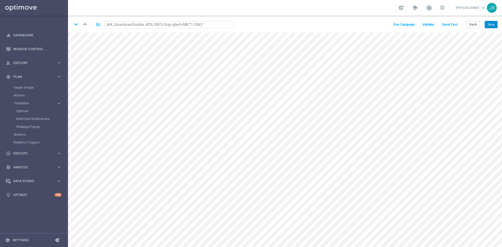
type input "JKK_DowntownDouble_40%/30FS-Snip-igtech-MKT1-ONLY"
click at [489, 25] on button "Save" at bounding box center [490, 24] width 13 height 7
click at [475, 22] on button "Back" at bounding box center [472, 24] width 13 height 7
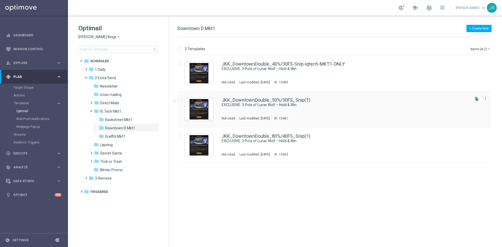
click at [284, 110] on div "JKK_DowntownDouble_50%/30FS_Snip(1) EXCLUSIVE: 3 Pots of Lunar Wolf – Hold & Wi…" at bounding box center [345, 109] width 247 height 23
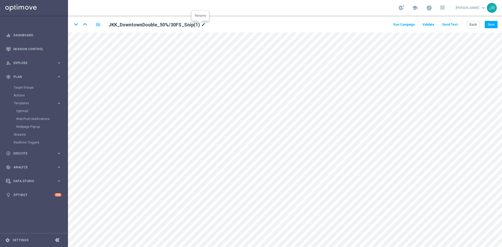
click at [201, 22] on icon "mode_edit" at bounding box center [203, 25] width 5 height 6
click at [184, 25] on input "JKK_DowntownDouble_50%/30FS_Snip(1)" at bounding box center [170, 24] width 130 height 7
drag, startPoint x: 184, startPoint y: 25, endPoint x: 162, endPoint y: 25, distance: 21.7
click at [162, 25] on input "JKK_DowntownDouble_50%/30FS_Snip(1)" at bounding box center [170, 24] width 130 height 7
click at [177, 24] on input "JKK_DowntownDouble_50%/30FS_Snip(1)" at bounding box center [170, 24] width 130 height 7
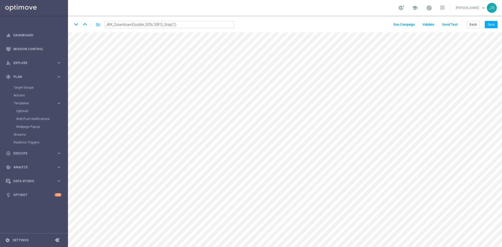
click at [175, 24] on input "JKK_DowntownDouble_50%/30FS_Snip(1)" at bounding box center [170, 24] width 130 height 7
drag, startPoint x: 175, startPoint y: 25, endPoint x: 161, endPoint y: 26, distance: 13.6
click at [161, 26] on input "JKK_DowntownDouble_50%/30FS_Snip(1)" at bounding box center [170, 24] width 130 height 7
click at [161, 24] on input "JKK_DowntownDouble_50%/30FSSnip-igtech-MKT1-ONLY" at bounding box center [170, 24] width 130 height 7
type input "JKK_DowntownDouble_50%/30FS-Snip-igtech-MKT1-ONLY"
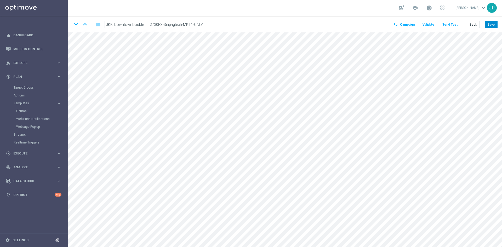
click at [488, 27] on button "Save" at bounding box center [490, 24] width 13 height 7
click at [74, 23] on icon "keyboard_arrow_down" at bounding box center [76, 24] width 8 height 8
click at [201, 22] on icon "mode_edit" at bounding box center [203, 25] width 5 height 6
click at [178, 26] on input "JKK_DowntownDouble_80%/40FS_Snip(1)" at bounding box center [170, 24] width 130 height 7
drag, startPoint x: 178, startPoint y: 25, endPoint x: 161, endPoint y: 25, distance: 17.2
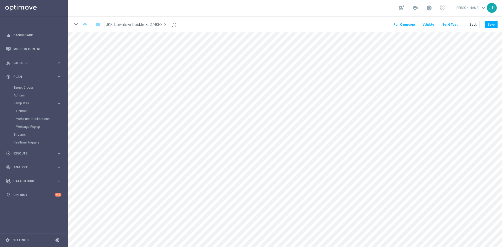
click at [161, 25] on input "JKK_DowntownDouble_80%/40FS_Snip(1)" at bounding box center [170, 24] width 130 height 7
click at [161, 25] on input "JKK_DowntownDouble_80%/40FSSnip-igtech-MKT1-ONLY" at bounding box center [170, 24] width 130 height 7
type input "JKK_DowntownDouble_80%/40FS-Snip-igtech-MKT1-ONLY"
click at [487, 24] on button "Save" at bounding box center [490, 24] width 13 height 7
click at [474, 25] on button "Back" at bounding box center [472, 24] width 13 height 7
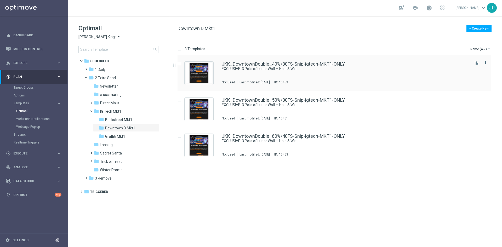
click at [265, 75] on div "JKK_DowntownDouble_40%/30FS-Snip-igtech-MKT1-ONLY EXCLUSIVE: 3 Pots of Lunar Wo…" at bounding box center [345, 73] width 247 height 23
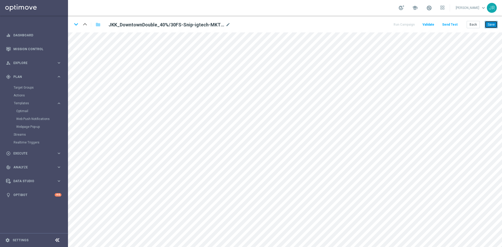
click at [487, 24] on button "Save" at bounding box center [490, 24] width 13 height 7
click at [498, 22] on div "keyboard_arrow_down keyboard_arrow_up folder JKK_DowntownDouble_40%/30FS-Snip-i…" at bounding box center [285, 24] width 434 height 17
click at [494, 23] on button "Save" at bounding box center [490, 24] width 13 height 7
click at [494, 25] on button "Save" at bounding box center [490, 24] width 13 height 7
click at [491, 22] on button "Save" at bounding box center [490, 24] width 13 height 7
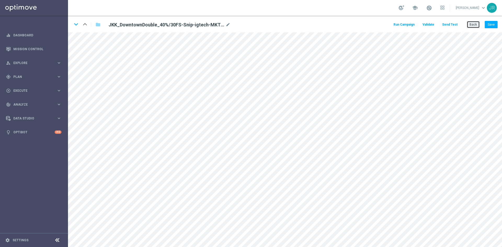
click at [475, 25] on button "Back" at bounding box center [472, 24] width 13 height 7
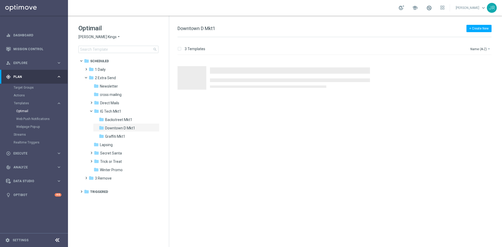
click at [94, 37] on span "[PERSON_NAME] Kings" at bounding box center [97, 36] width 38 height 5
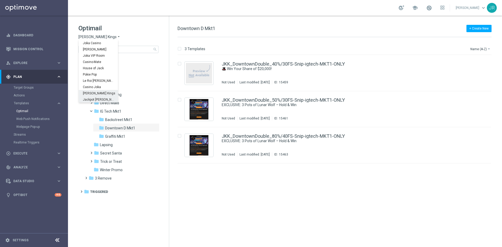
click at [95, 96] on div "Jackpot [PERSON_NAME]" at bounding box center [98, 99] width 39 height 6
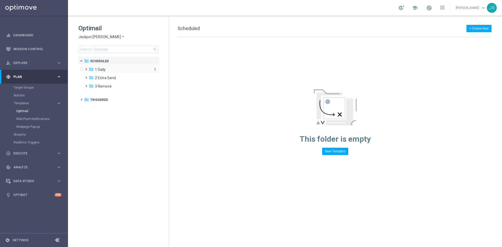
click at [107, 70] on div "folder 1 Daily" at bounding box center [119, 70] width 60 height 6
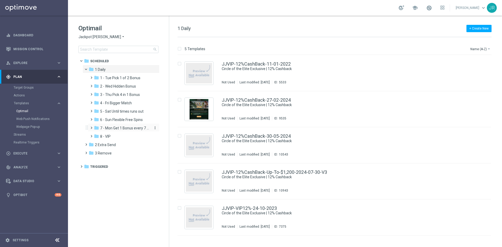
click at [117, 130] on span "7 - Mon Get 1 Bonus every 7 Hours" at bounding box center [124, 128] width 49 height 5
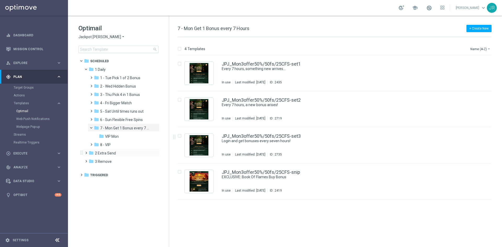
click at [105, 149] on div "folder 2 Extra Send more_vert" at bounding box center [121, 152] width 77 height 8
click at [109, 156] on div "folder 2 Extra Send more_vert" at bounding box center [121, 152] width 77 height 8
click at [106, 152] on span "2 Extra Send" at bounding box center [105, 153] width 21 height 5
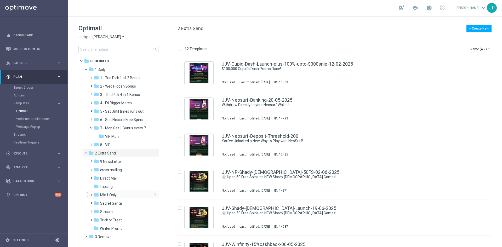
click at [109, 197] on span "Mkt1 Only" at bounding box center [108, 195] width 16 height 5
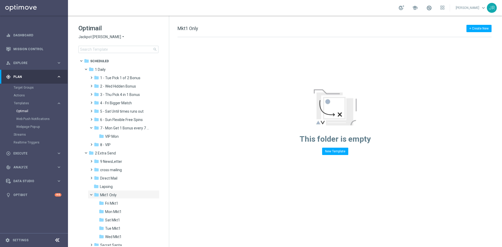
click at [110, 213] on span "Mon Mkt1" at bounding box center [113, 211] width 16 height 5
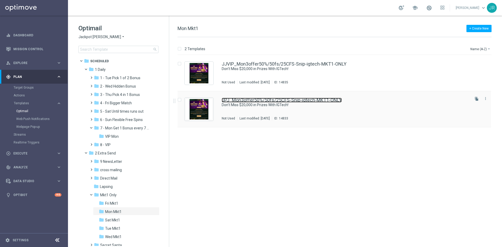
click at [260, 102] on link "JPJ_Mon3offer50%/50fs/25CFS-Snip-igtech-MKT1-ONLY" at bounding box center [282, 100] width 120 height 5
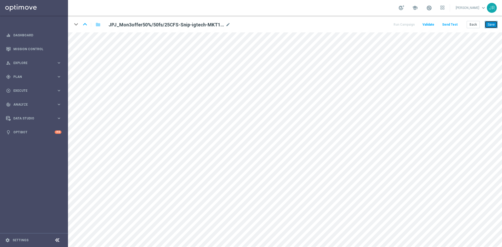
click at [487, 23] on button "Save" at bounding box center [490, 24] width 13 height 7
click at [496, 22] on button "Save" at bounding box center [490, 24] width 13 height 7
click at [493, 22] on button "Save" at bounding box center [490, 24] width 13 height 7
click at [494, 24] on button "Save" at bounding box center [490, 24] width 13 height 7
click at [470, 25] on button "Back" at bounding box center [472, 24] width 13 height 7
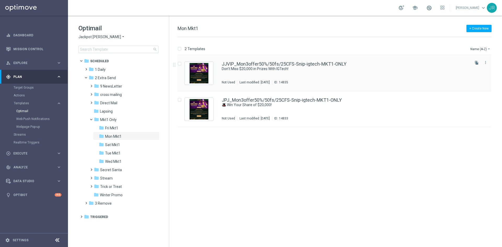
click at [237, 79] on div "JJVIP_Mon3offer50%/50fs/25CFS-Snip-igtech-MKT1-ONLY Don’t Miss $20,000 in Prize…" at bounding box center [345, 73] width 247 height 23
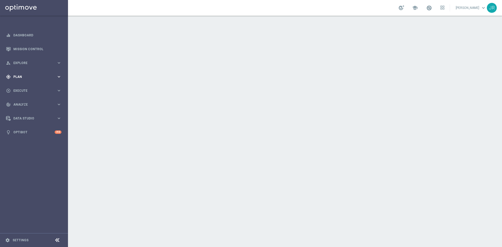
click at [28, 74] on div "gps_fixed Plan" at bounding box center [31, 76] width 50 height 5
click at [23, 110] on link "Streams" at bounding box center [34, 111] width 41 height 4
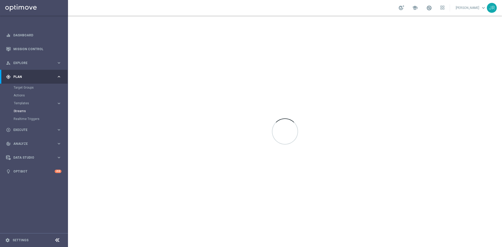
click at [22, 101] on accordion "Templates keyboard_arrow_right Optimail Web Push Notifications Webpage Pop-up" at bounding box center [41, 103] width 54 height 8
click at [24, 102] on span "Templates" at bounding box center [32, 103] width 37 height 3
click at [23, 111] on link "Optimail" at bounding box center [35, 111] width 38 height 4
click at [29, 103] on span "Templates" at bounding box center [32, 103] width 37 height 3
click at [31, 102] on span "Templates" at bounding box center [32, 103] width 37 height 3
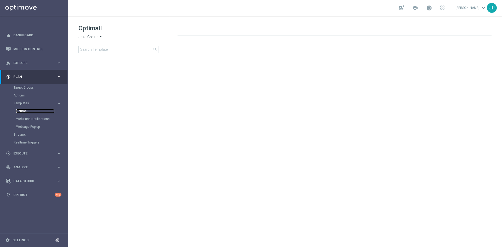
click at [26, 111] on link "Optimail" at bounding box center [35, 111] width 38 height 4
click at [22, 112] on link "Optimail" at bounding box center [35, 111] width 38 height 4
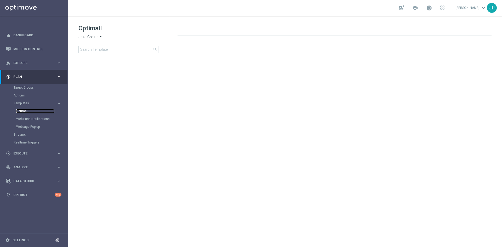
click at [22, 111] on link "Optimail" at bounding box center [35, 111] width 38 height 4
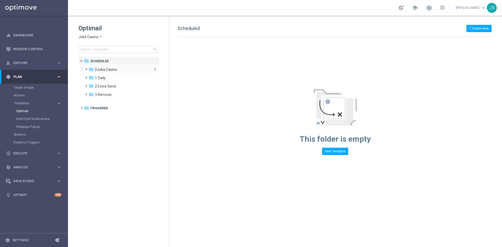
click at [108, 70] on span "0Joka Casino" at bounding box center [106, 69] width 22 height 5
click at [109, 78] on span "1- Daily" at bounding box center [106, 78] width 12 height 5
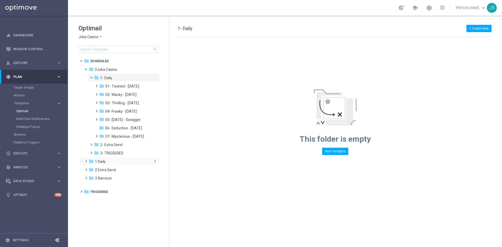
click at [111, 163] on div "folder 1 Daily" at bounding box center [119, 162] width 60 height 6
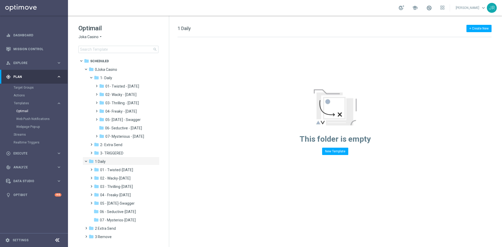
click at [86, 37] on span "Joka Casino" at bounding box center [88, 36] width 20 height 5
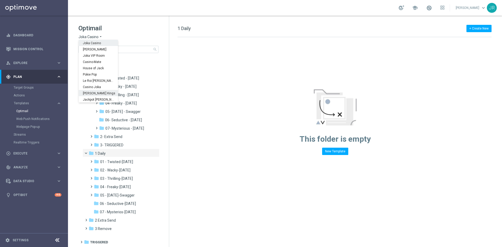
scroll to position [19, 0]
click at [97, 90] on div "Stellar Spins" at bounding box center [98, 93] width 39 height 6
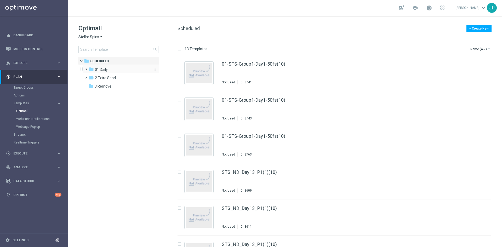
click at [105, 71] on span "01 Daily" at bounding box center [101, 69] width 13 height 5
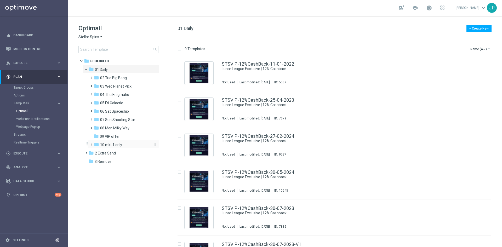
click at [111, 145] on span "10 mkt 1 only" at bounding box center [111, 144] width 22 height 5
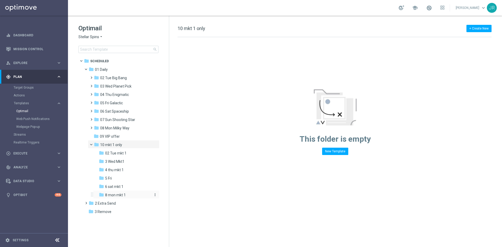
click at [120, 194] on span "8 mon mkt 1" at bounding box center [115, 195] width 21 height 5
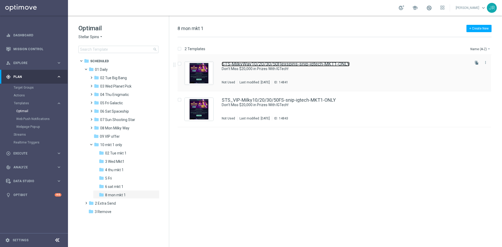
click at [231, 66] on link "STS-MilkyWay10/20/30/50Flexspins-snip-igtech-MKT1-ONLY" at bounding box center [286, 64] width 128 height 5
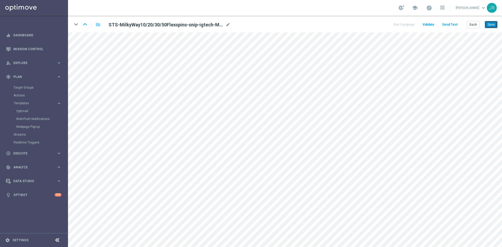
click at [487, 25] on button "Save" at bounding box center [490, 24] width 13 height 7
click at [491, 25] on button "Save" at bounding box center [490, 24] width 13 height 7
click at [494, 24] on button "Save" at bounding box center [490, 24] width 13 height 7
drag, startPoint x: 492, startPoint y: 23, endPoint x: 336, endPoint y: 10, distance: 156.8
click at [493, 23] on button "Save" at bounding box center [490, 24] width 13 height 7
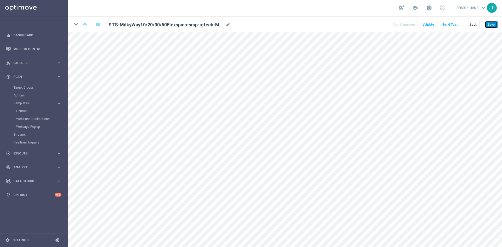
click at [493, 23] on button "Save" at bounding box center [490, 24] width 13 height 7
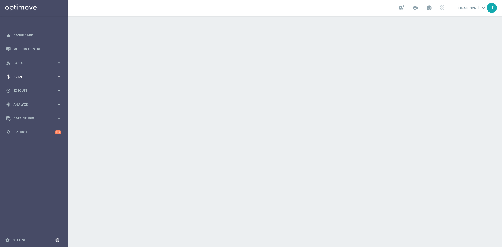
click at [17, 77] on span "Plan" at bounding box center [34, 76] width 43 height 3
click at [22, 103] on span "Templates" at bounding box center [32, 103] width 37 height 3
click at [22, 111] on link "Optimail" at bounding box center [35, 111] width 38 height 4
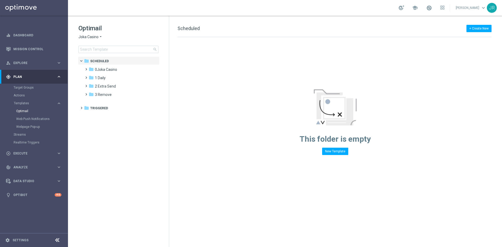
click at [92, 39] on div "Optimail Joka Casino arrow_drop_down × Joka Casino search" at bounding box center [123, 38] width 90 height 29
click at [91, 37] on span "Joka Casino" at bounding box center [88, 36] width 20 height 5
click at [94, 91] on div "Stellar Spins" at bounding box center [98, 93] width 39 height 6
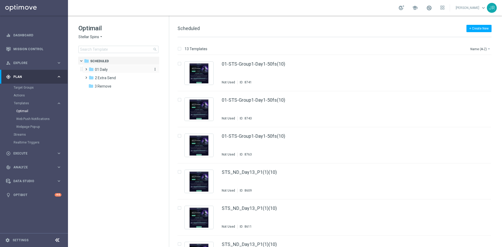
click at [102, 71] on span "01 Daily" at bounding box center [101, 69] width 13 height 5
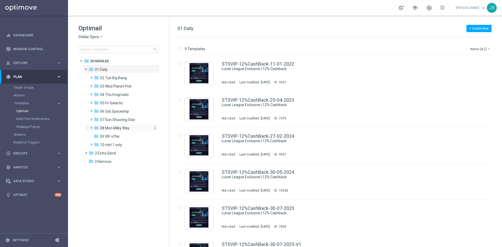
click at [120, 130] on span "08 Mon Milky Way" at bounding box center [114, 128] width 29 height 5
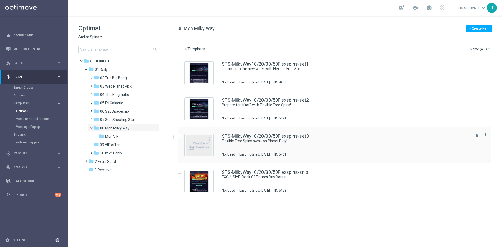
click at [262, 148] on div "STS-MilkyWay10/20/30/50Flexspins-set3 Flexible Free Spins await on Planet Play!…" at bounding box center [345, 145] width 247 height 23
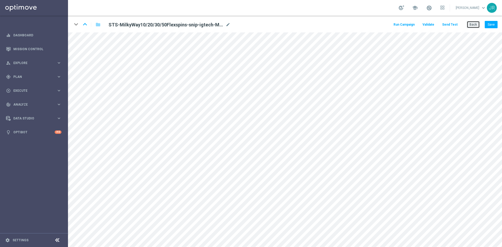
click at [472, 26] on button "Back" at bounding box center [472, 24] width 13 height 7
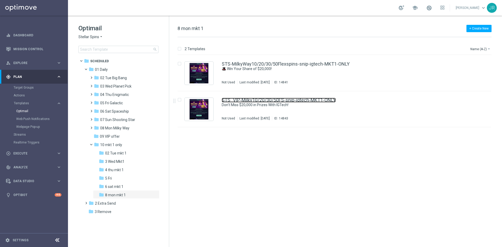
drag, startPoint x: 247, startPoint y: 102, endPoint x: 251, endPoint y: 115, distance: 13.2
click at [247, 102] on link "STS_VIP-Milky10/20/30/50FS-snip-igtech-MKT1-ONLY" at bounding box center [279, 100] width 114 height 5
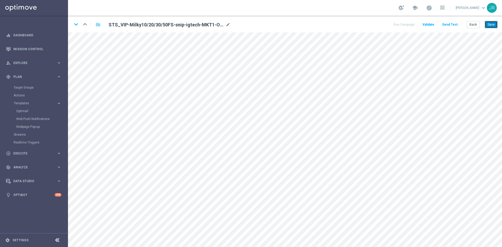
drag, startPoint x: 491, startPoint y: 22, endPoint x: 405, endPoint y: 11, distance: 87.2
click at [491, 22] on button "Save" at bounding box center [490, 24] width 13 height 7
click at [493, 22] on button "Save" at bounding box center [490, 24] width 13 height 7
click at [490, 26] on button "Save" at bounding box center [490, 24] width 13 height 7
click at [471, 23] on button "Back" at bounding box center [472, 24] width 13 height 7
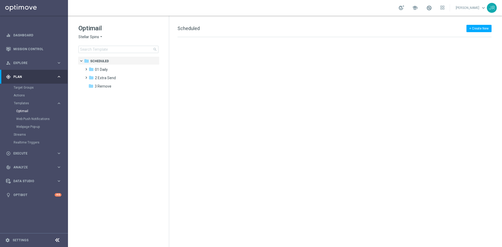
click at [91, 37] on span "Stellar Spins" at bounding box center [88, 36] width 21 height 5
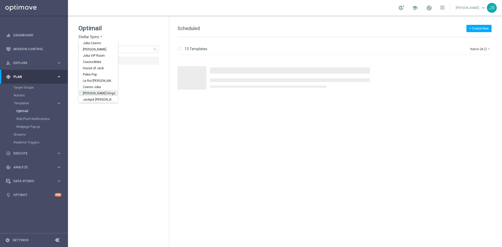
scroll to position [19, 0]
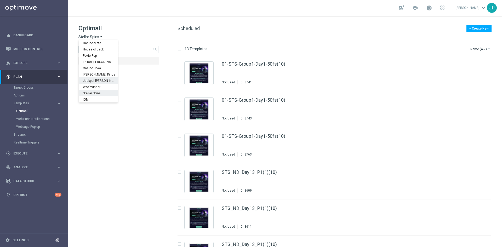
click at [93, 83] on div "Jackpot [PERSON_NAME]" at bounding box center [98, 80] width 39 height 6
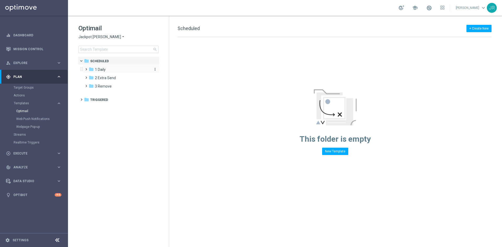
click at [102, 71] on span "1 Daily" at bounding box center [100, 69] width 11 height 5
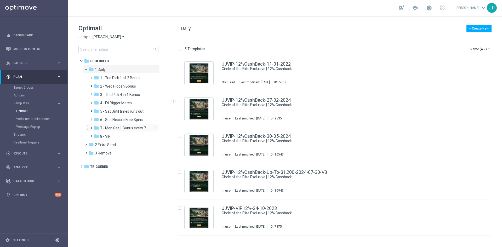
click at [115, 128] on span "7 - Mon Get 1 Bonus every 7 Hours" at bounding box center [124, 128] width 49 height 5
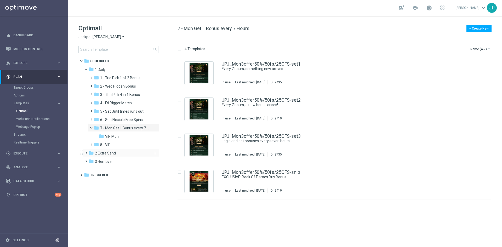
click at [104, 151] on span "2 Extra Send" at bounding box center [105, 153] width 21 height 5
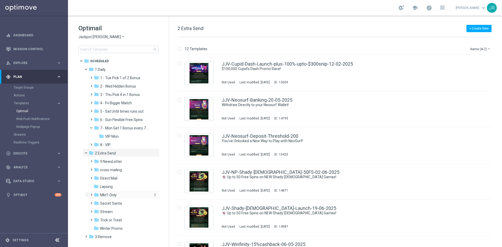
click at [110, 194] on span "Mkt1 Only" at bounding box center [108, 195] width 16 height 5
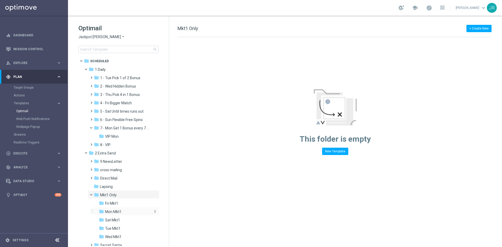
click at [119, 213] on span "Mon Mkt1" at bounding box center [113, 211] width 16 height 5
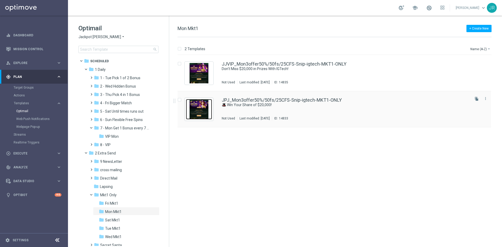
click at [205, 117] on img "Press SPACE to select this row." at bounding box center [199, 109] width 26 height 20
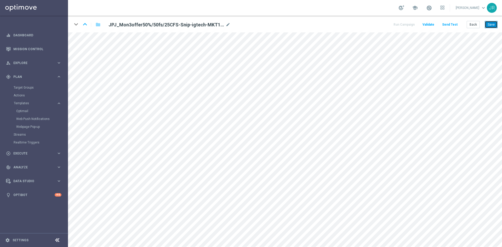
click at [490, 23] on button "Save" at bounding box center [490, 24] width 13 height 7
click at [474, 24] on button "Back" at bounding box center [472, 24] width 13 height 7
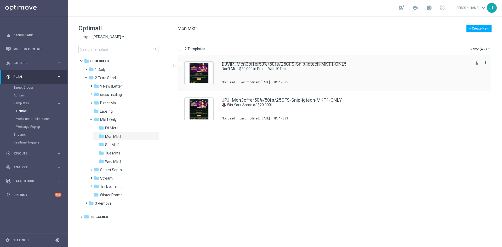
click at [247, 66] on link "JJVIP_Mon3offer50%/50fs/25CFS-Snip-igtech-MKT1-ONLY" at bounding box center [284, 64] width 125 height 5
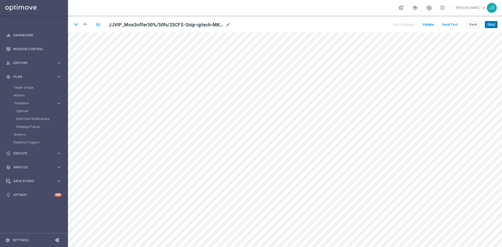
click at [490, 27] on button "Save" at bounding box center [490, 24] width 13 height 7
drag, startPoint x: 490, startPoint y: 24, endPoint x: 376, endPoint y: 2, distance: 116.0
click at [490, 24] on button "Save" at bounding box center [490, 24] width 13 height 7
click at [488, 24] on button "Save" at bounding box center [490, 24] width 13 height 7
click at [491, 23] on button "Save" at bounding box center [490, 24] width 13 height 7
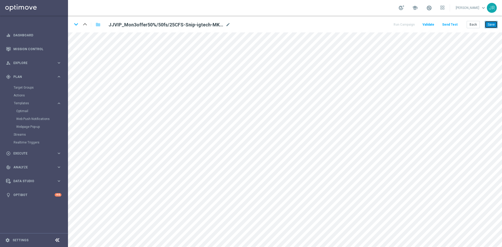
click at [494, 27] on button "Save" at bounding box center [490, 24] width 13 height 7
click at [472, 22] on button "Back" at bounding box center [472, 24] width 13 height 7
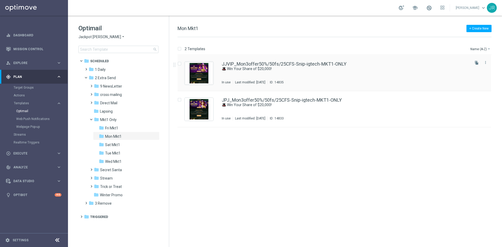
click at [303, 73] on div "JJVIP_Mon3offer50%/50fs/25CFS-Snip-igtech-MKT1-ONLY 🎩 Win Your Share of $20,000…" at bounding box center [345, 73] width 247 height 23
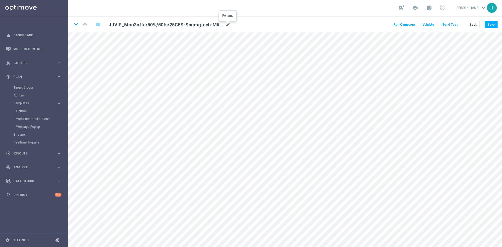
click at [227, 26] on icon "mode_edit" at bounding box center [227, 25] width 5 height 6
click at [210, 21] on input "JJVIP_Mon3offer50%/50fs/25CFS-Snip-igtech-MKT1-ONLY" at bounding box center [170, 24] width 130 height 7
drag, startPoint x: 206, startPoint y: 26, endPoint x: 162, endPoint y: 26, distance: 44.7
click at [162, 26] on input "JJVIP_Mon3offer50%/50fs/25CFS-Snip-igtech-MKT1-ONLY" at bounding box center [170, 24] width 130 height 7
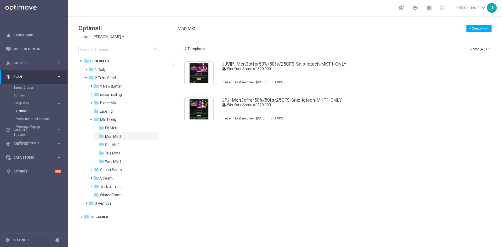
click at [89, 38] on span "Jackpot [PERSON_NAME]" at bounding box center [99, 36] width 43 height 5
click at [0, 0] on span "Wolf Winner" at bounding box center [0, 0] width 0 height 0
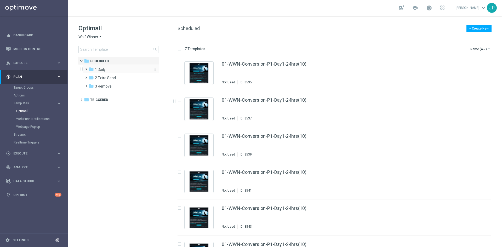
click at [102, 69] on span "1 Daily" at bounding box center [100, 69] width 11 height 5
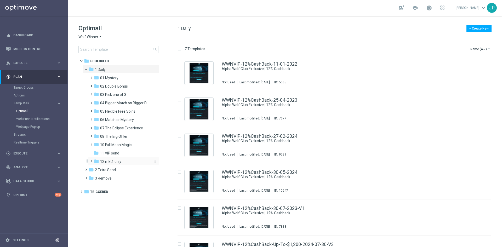
click at [113, 160] on span "12 mkt1 only" at bounding box center [110, 161] width 21 height 5
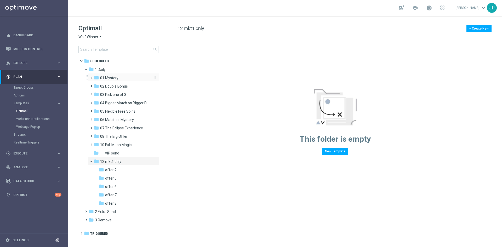
click at [115, 76] on span "01 Mystery" at bounding box center [109, 78] width 18 height 5
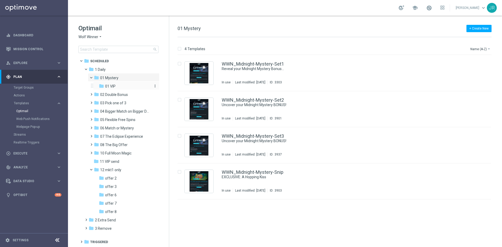
click at [118, 84] on div "folder 01 VIP" at bounding box center [124, 86] width 51 height 6
click at [155, 169] on icon "more_vert" at bounding box center [155, 169] width 4 height 4
click at [179, 172] on span "New Folder" at bounding box center [177, 171] width 16 height 4
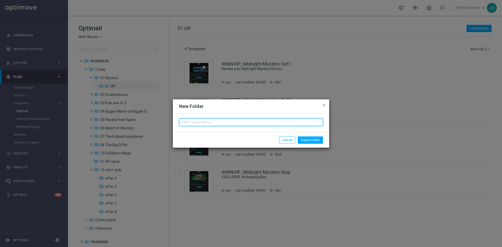
click at [187, 124] on input "text" at bounding box center [251, 122] width 144 height 7
click at [188, 123] on input "offer1" at bounding box center [251, 122] width 144 height 7
type input "offer 1"
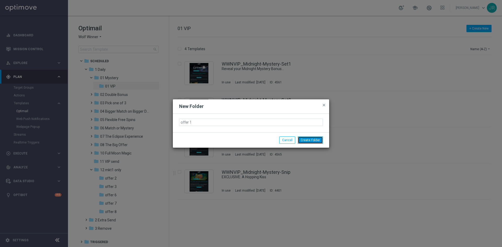
click at [312, 138] on button "Create Folder" at bounding box center [310, 139] width 25 height 7
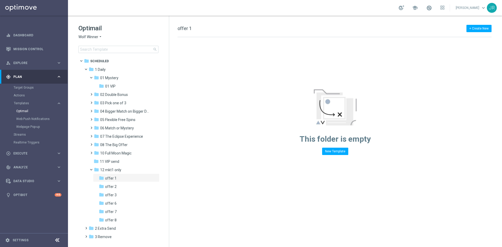
drag, startPoint x: 116, startPoint y: 78, endPoint x: 309, endPoint y: 132, distance: 200.2
click at [116, 78] on span "01 Mystery" at bounding box center [109, 78] width 18 height 5
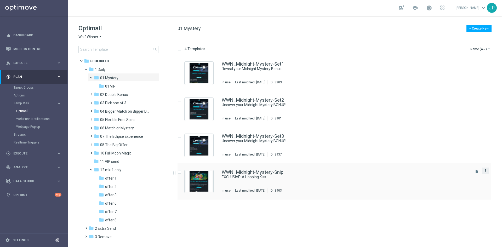
click at [484, 170] on icon "more_vert" at bounding box center [485, 171] width 4 height 4
click at [455, 183] on span "Copy To" at bounding box center [454, 184] width 11 height 4
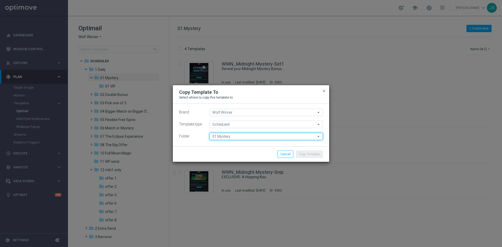
click at [227, 139] on input "01 Mystery" at bounding box center [265, 136] width 113 height 7
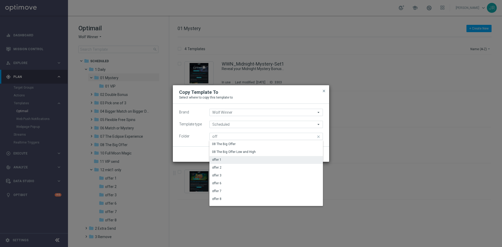
click at [230, 162] on div "offer 1" at bounding box center [265, 159] width 113 height 7
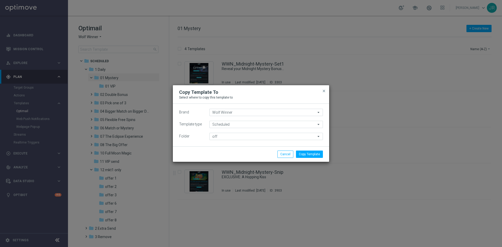
type input "offer 1"
click at [308, 154] on button "Copy Template" at bounding box center [309, 153] width 27 height 7
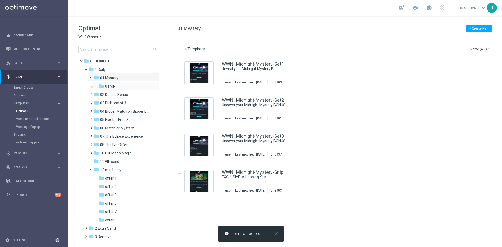
click at [115, 84] on span "01 VIP" at bounding box center [110, 86] width 10 height 5
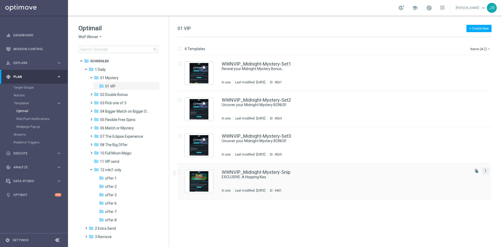
click at [484, 171] on icon "more_vert" at bounding box center [485, 171] width 4 height 4
click at [452, 183] on span "Copy To" at bounding box center [454, 184] width 11 height 4
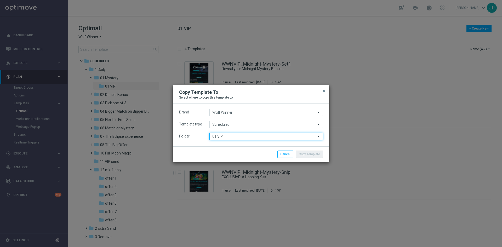
click at [221, 136] on input "01 VIP" at bounding box center [265, 136] width 113 height 7
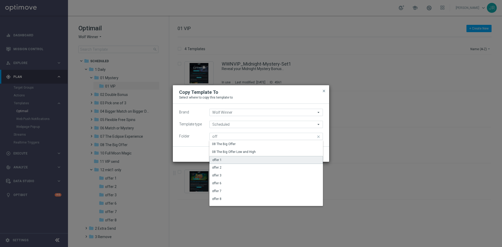
click at [227, 161] on div "offer 1" at bounding box center [265, 160] width 113 height 8
type input "offer 1"
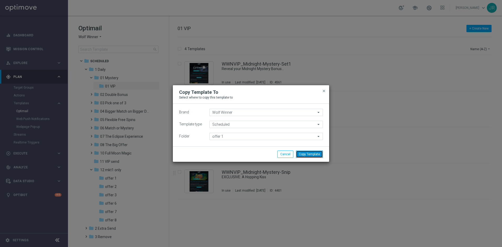
click at [306, 154] on button "Copy Template" at bounding box center [309, 153] width 27 height 7
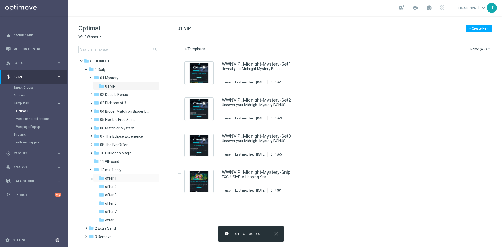
click at [125, 178] on div "folder offer 1" at bounding box center [124, 178] width 51 height 6
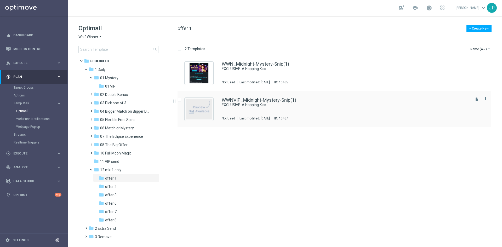
click at [331, 91] on div "WWNVIP_Midnight-Mystery-Snip(1) EXCLUSIVE: A Hopping Kiss Not Used Last modifie…" at bounding box center [333, 109] width 313 height 36
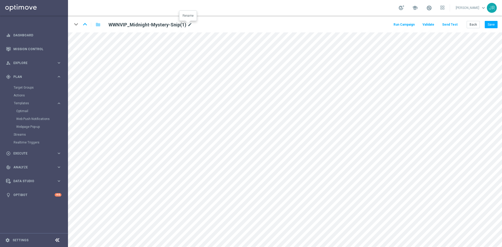
click at [187, 25] on icon "mode_edit" at bounding box center [189, 25] width 5 height 6
click at [178, 25] on input "WWNVIP_Midnight-Mystery-Snip(1)" at bounding box center [170, 24] width 130 height 7
drag, startPoint x: 173, startPoint y: 24, endPoint x: 151, endPoint y: 23, distance: 22.5
click at [151, 23] on input "WWNVIP_Midnight-Mystery-Snip(1)" at bounding box center [170, 24] width 130 height 7
click at [152, 24] on input "WWNVIP_Midnight-Mystery--Snip-igtech-MKT1-ONLY" at bounding box center [170, 24] width 130 height 7
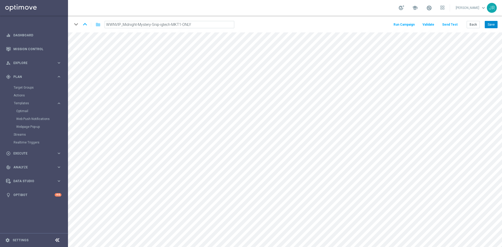
type input "WWNVIP_Midnight-Mystery-Snip-igtech-MKT1-ONLY"
click at [491, 21] on button "Save" at bounding box center [490, 24] width 13 height 7
click at [495, 22] on button "Save" at bounding box center [490, 24] width 13 height 7
click at [478, 23] on button "Back" at bounding box center [472, 24] width 13 height 7
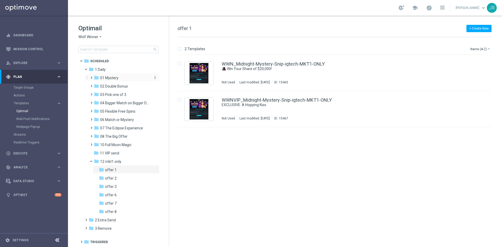
click at [110, 78] on span "01 Mystery" at bounding box center [109, 78] width 18 height 5
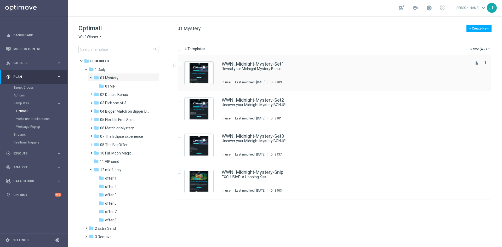
click at [261, 76] on div "WWN_Midnight-Mystery-Set1 Reveal your Midnight Mystery Bonus... In use Last mod…" at bounding box center [345, 73] width 247 height 23
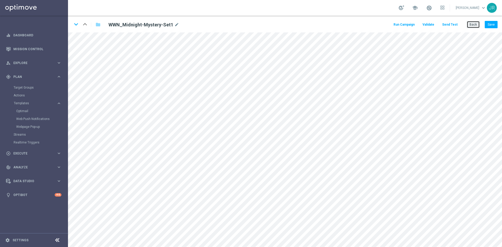
click at [474, 22] on button "Back" at bounding box center [472, 24] width 13 height 7
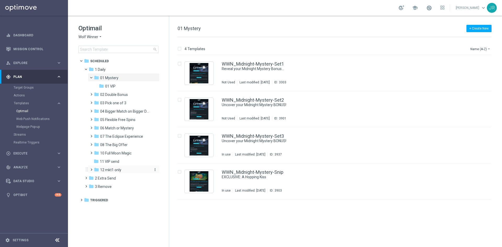
click at [109, 167] on span "12 mkt1 only" at bounding box center [110, 169] width 21 height 5
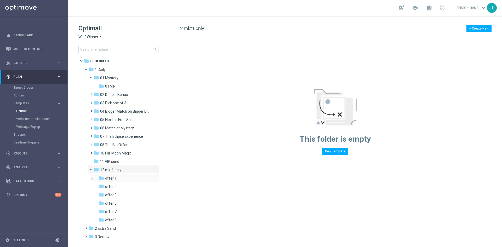
click at [120, 175] on div "folder offer 1 more_vert" at bounding box center [126, 177] width 66 height 8
click at [135, 180] on div "folder offer 1" at bounding box center [124, 178] width 51 height 6
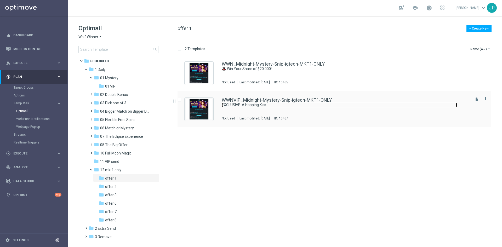
click at [235, 106] on link "EXCLUSIVE: A Hopping Kiss" at bounding box center [339, 104] width 235 height 5
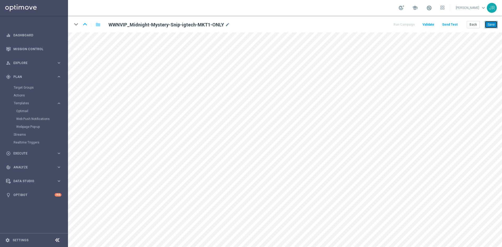
click at [489, 26] on button "Save" at bounding box center [490, 24] width 13 height 7
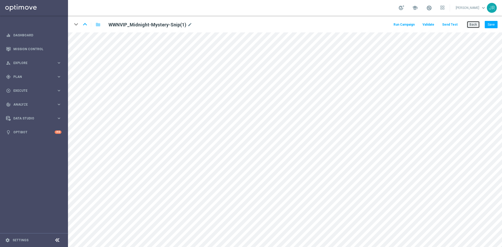
drag, startPoint x: 470, startPoint y: 25, endPoint x: 271, endPoint y: 11, distance: 199.3
click at [469, 25] on button "Back" at bounding box center [472, 24] width 13 height 7
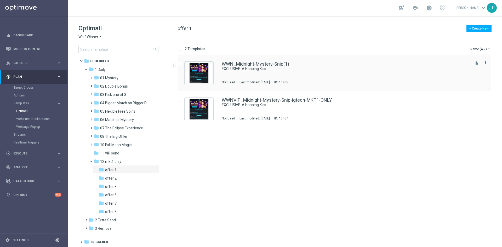
click at [281, 73] on div "WWN_Midnight-Mystery-Snip(1) EXCLUSIVE: A Hopping Kiss Not Used Last modified: …" at bounding box center [345, 73] width 247 height 23
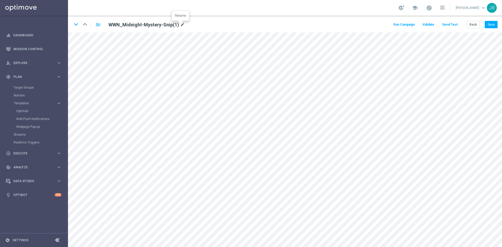
click at [181, 25] on icon "mode_edit" at bounding box center [182, 25] width 5 height 6
click at [161, 24] on input "WWN_Midnight-Mystery-Snip(1)" at bounding box center [170, 24] width 130 height 7
drag, startPoint x: 161, startPoint y: 24, endPoint x: 150, endPoint y: 25, distance: 11.0
click at [150, 25] on input "WWN_Midnight-Mystery-Snip(1)" at bounding box center [170, 24] width 130 height 7
click at [146, 26] on input "WWN_Midnight-Mystery--Snip-igtech-MKT1-ONLY" at bounding box center [170, 24] width 130 height 7
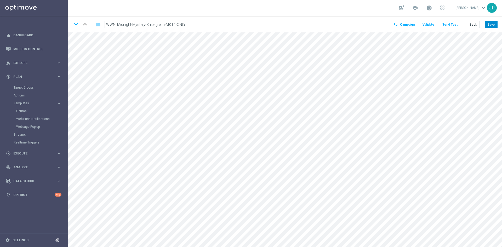
type input "WWN_Midnight-Mystery-Snip-igtech-MKT1-ONLY"
click at [494, 23] on button "Save" at bounding box center [490, 24] width 13 height 7
click at [493, 24] on button "Save" at bounding box center [490, 24] width 13 height 7
click at [489, 22] on button "Save" at bounding box center [490, 24] width 13 height 7
